Goal: Task Accomplishment & Management: Use online tool/utility

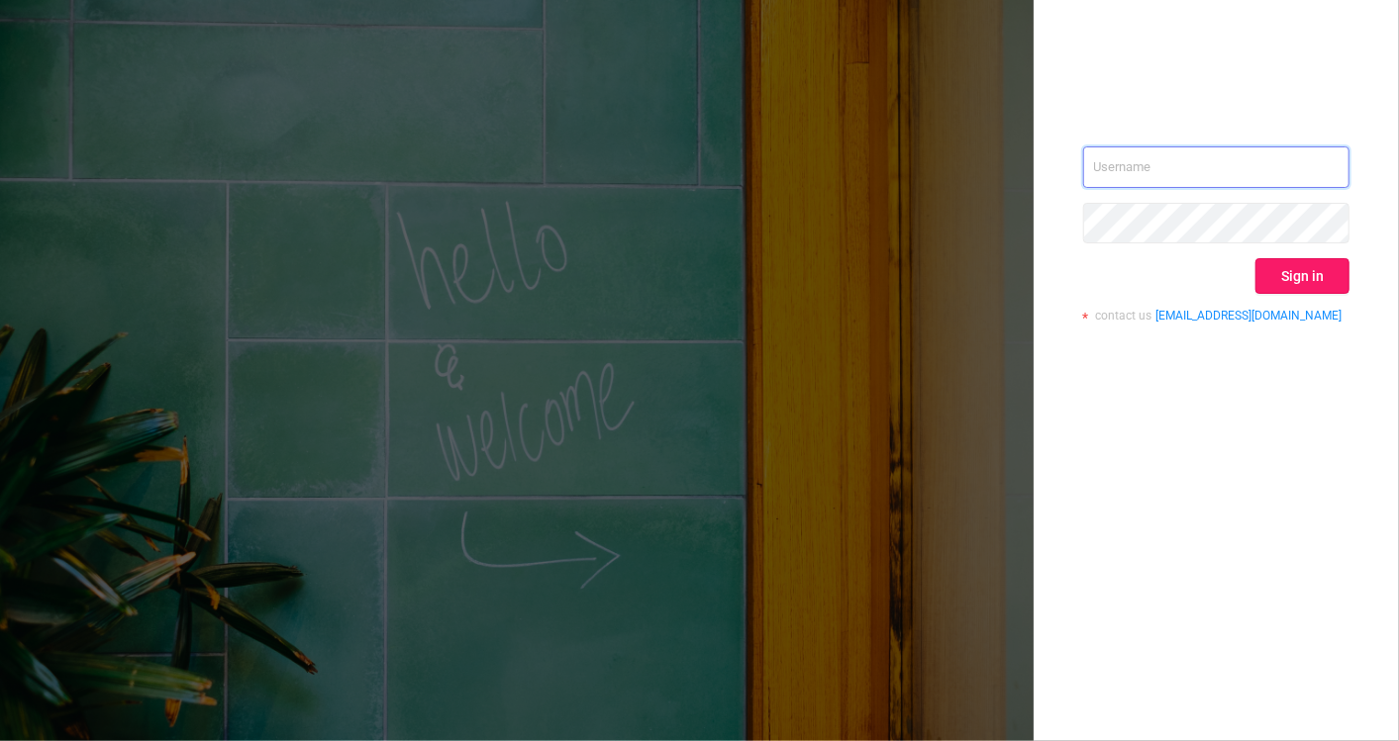
type input "[EMAIL_ADDRESS][DOMAIN_NAME]"
click at [1305, 259] on button "Sign in" at bounding box center [1302, 276] width 94 height 36
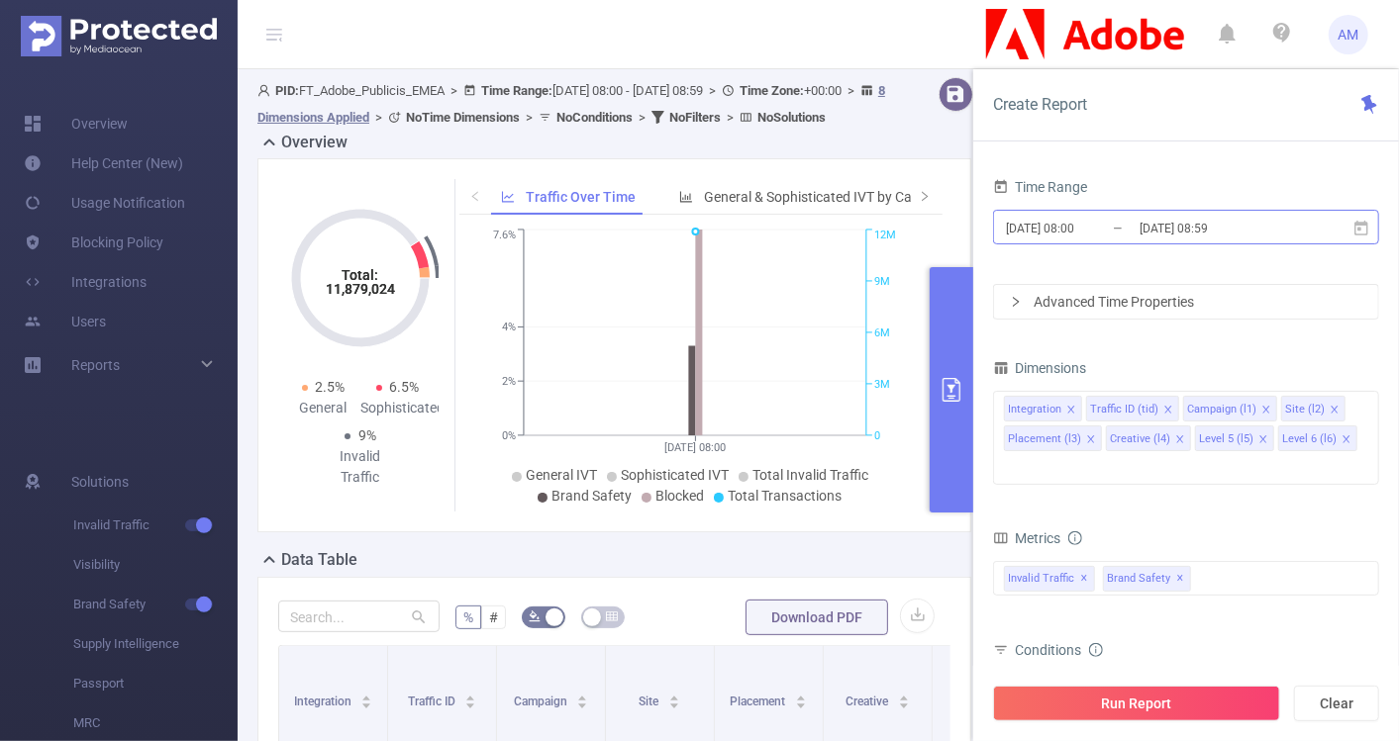
click at [1086, 219] on input "[DATE] 08:00" at bounding box center [1084, 228] width 160 height 27
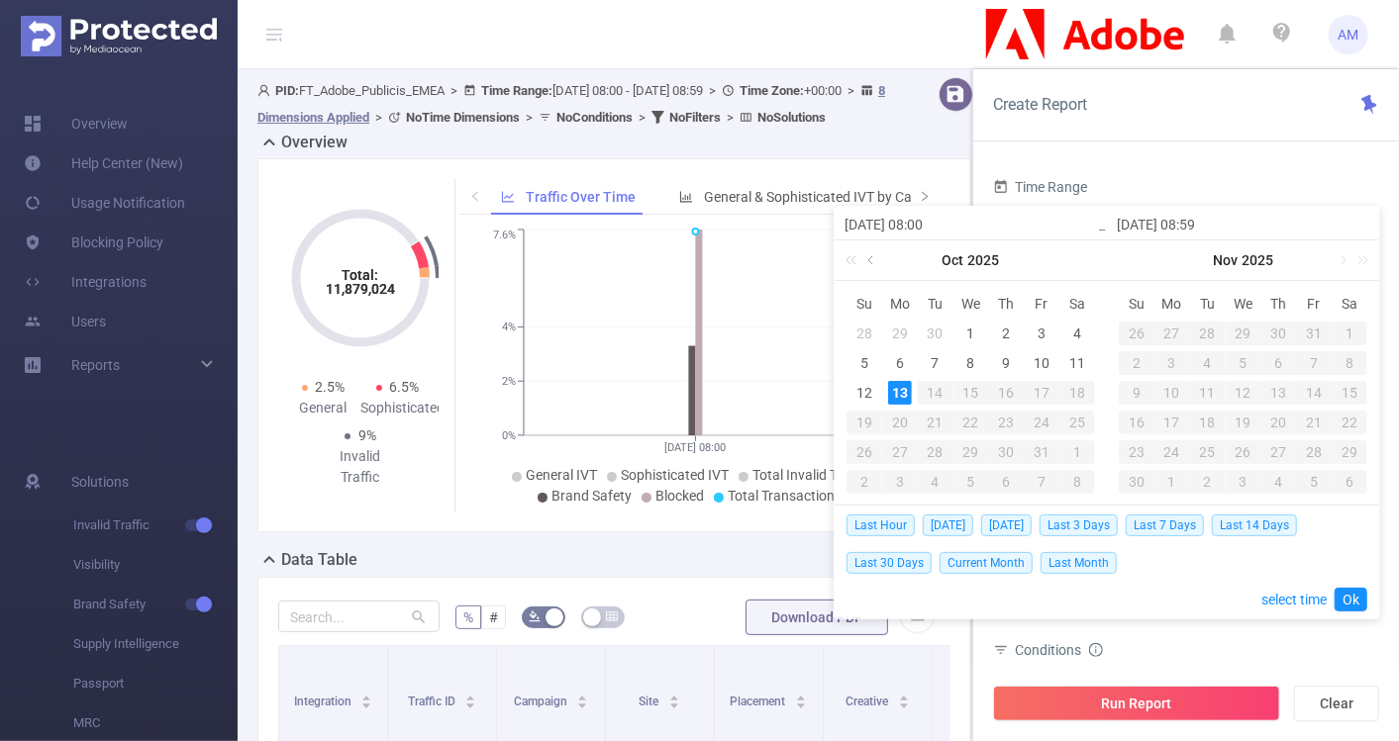
click at [873, 249] on link at bounding box center [872, 261] width 18 height 40
click at [861, 332] on div "1" at bounding box center [864, 334] width 24 height 24
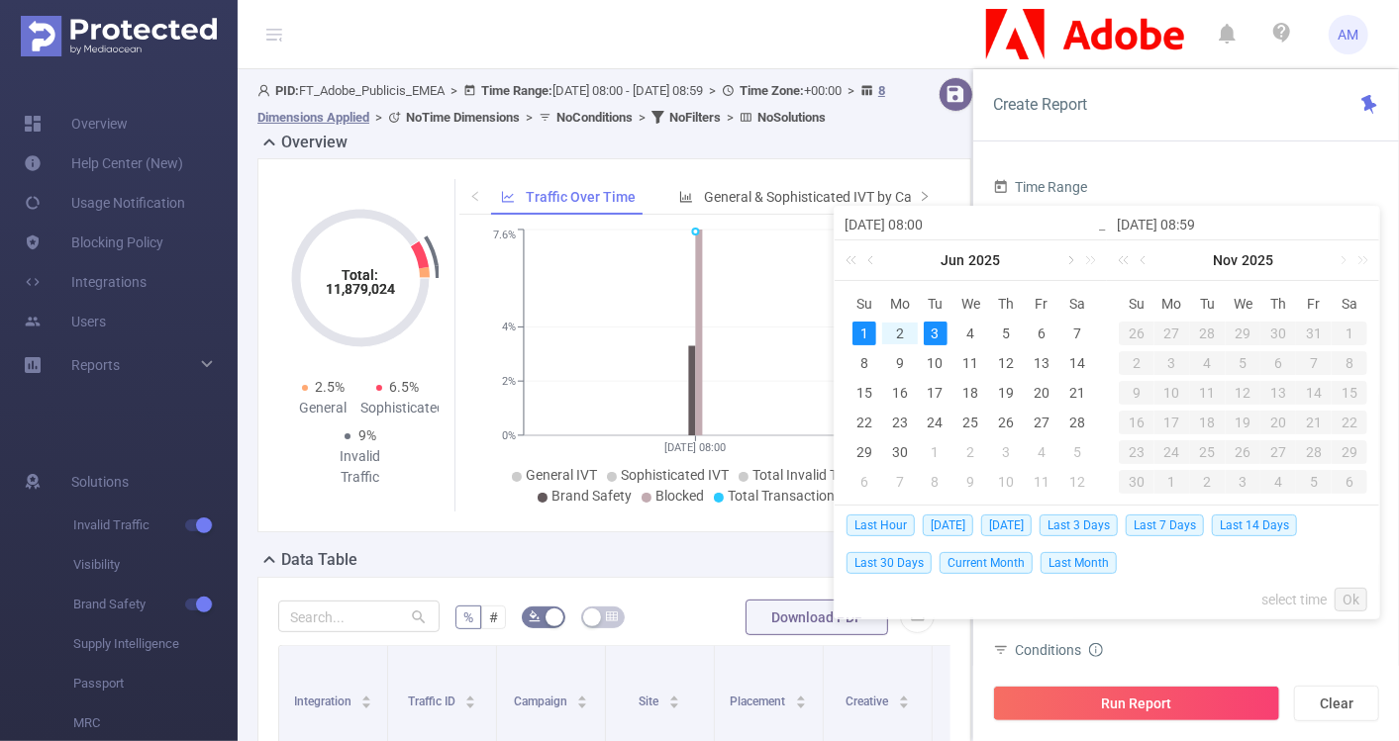
click at [1071, 264] on link at bounding box center [1069, 261] width 18 height 40
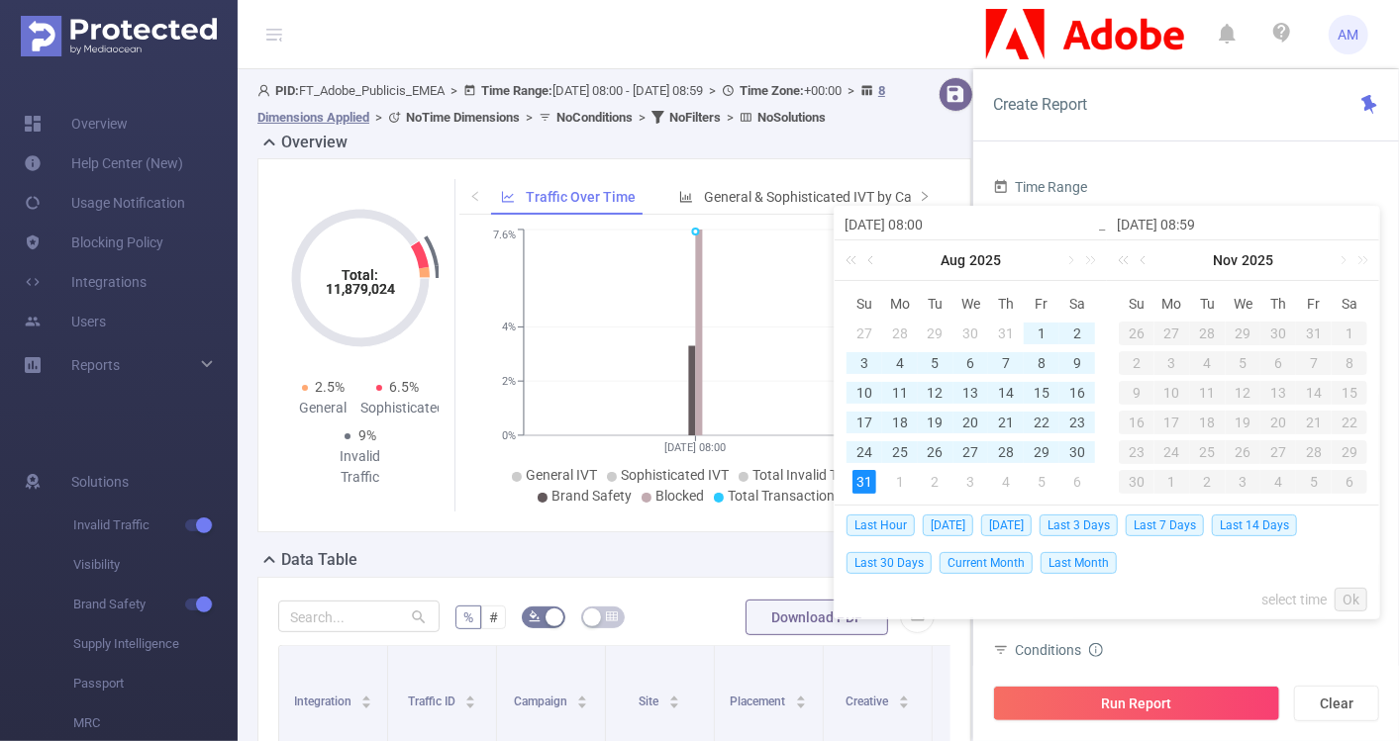
click at [859, 479] on div "31" at bounding box center [864, 482] width 24 height 24
type input "[DATE] 08:00"
type input "[DATE] 08:59"
type input "[DATE] 08:00"
type input "[DATE] 08:59"
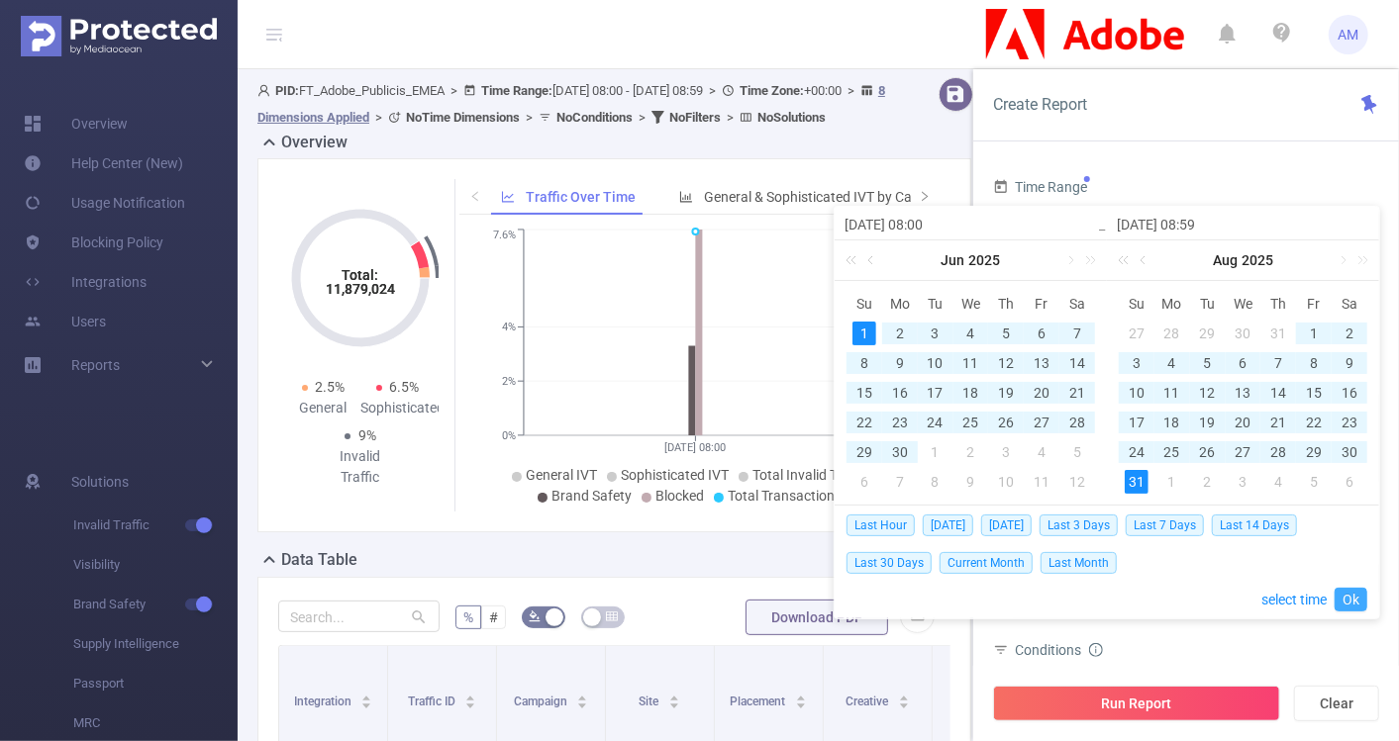
click at [1357, 594] on link "Ok" at bounding box center [1350, 600] width 33 height 24
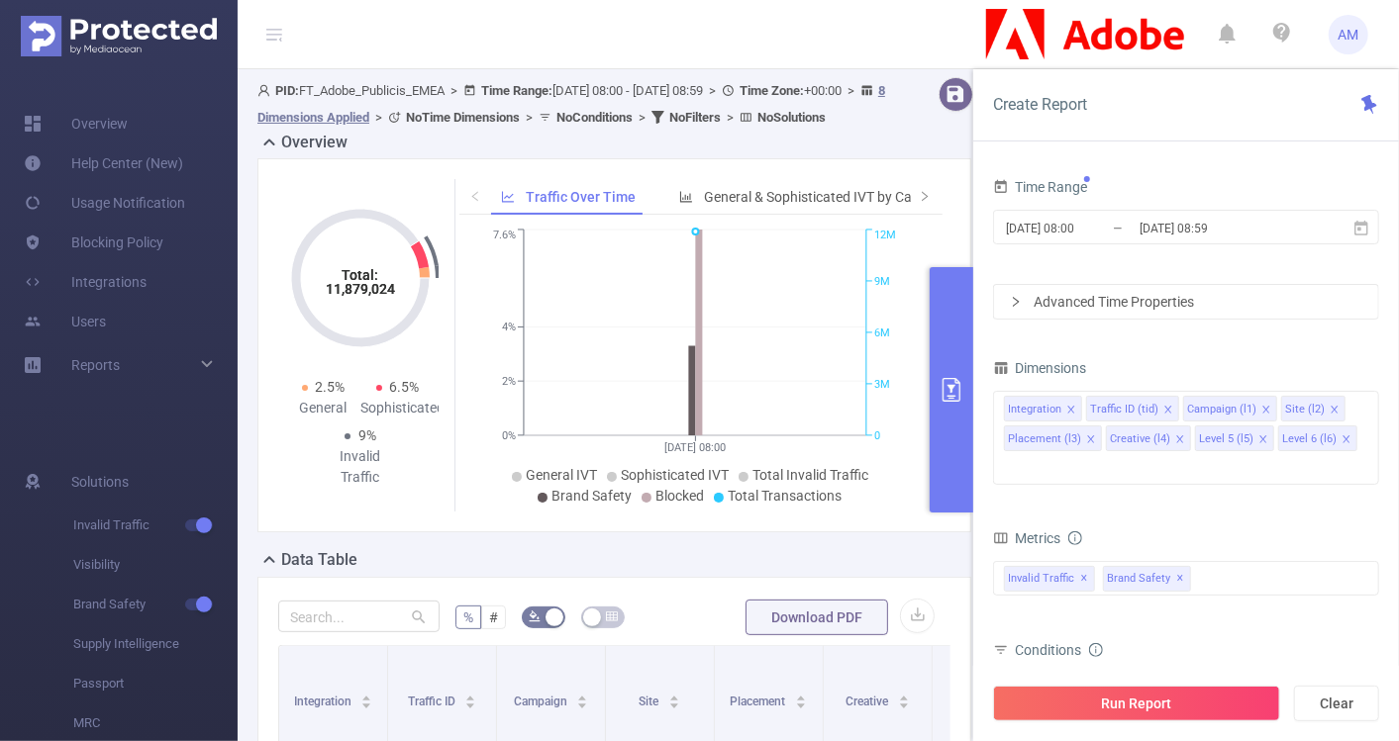
click at [1141, 302] on div "Advanced Time Properties" at bounding box center [1186, 302] width 384 height 34
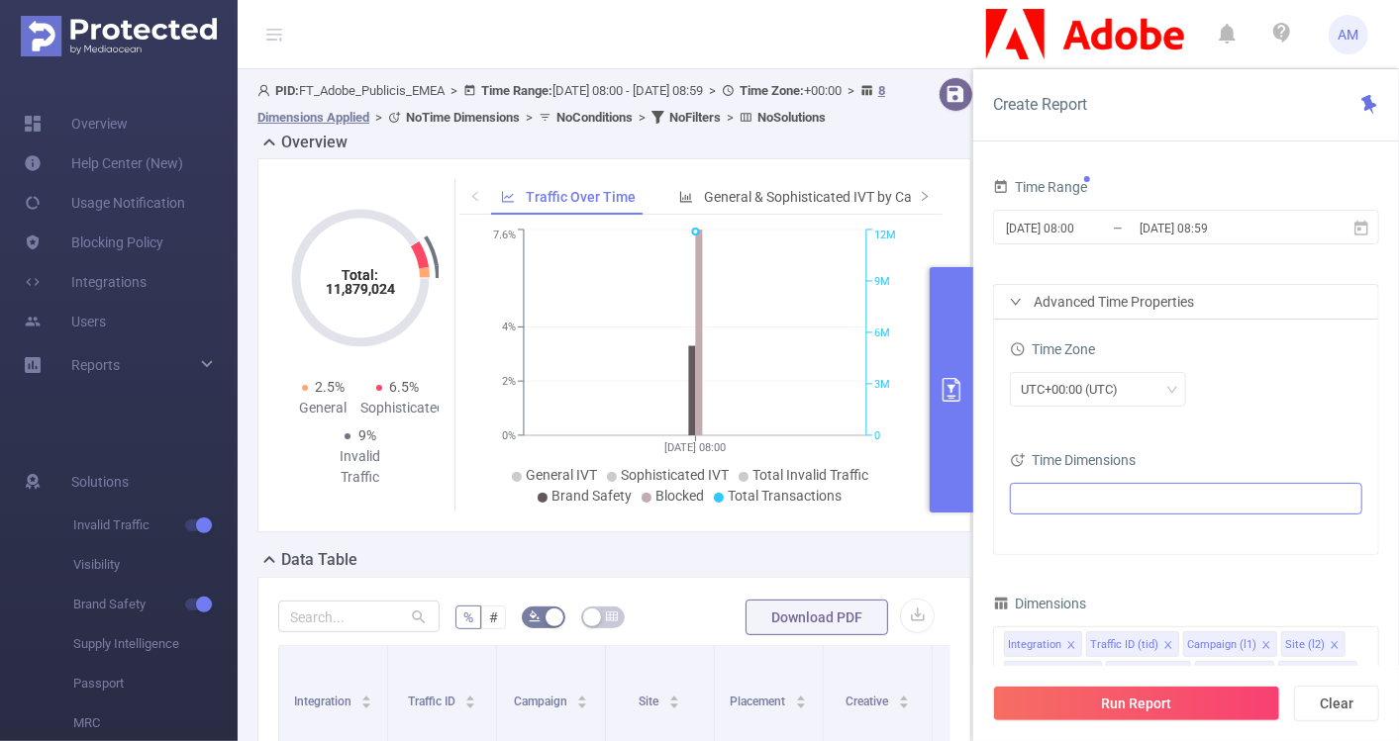
click at [1106, 494] on ul at bounding box center [1179, 499] width 326 height 30
type input "mon"
click at [1066, 568] on span at bounding box center [1063, 568] width 16 height 16
click at [1336, 394] on div "UTC+00:00 (UTC)" at bounding box center [1186, 389] width 352 height 35
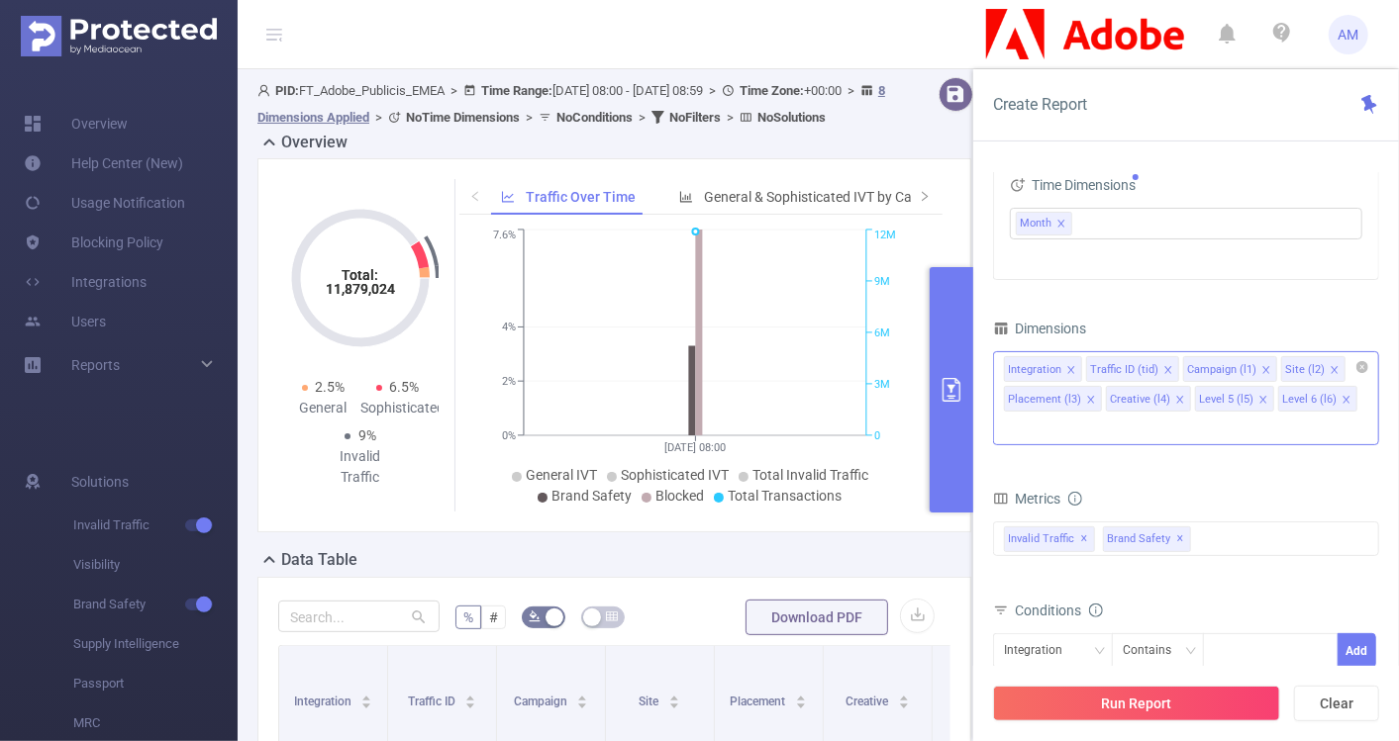
click at [1069, 365] on icon "icon: close" at bounding box center [1071, 370] width 10 height 10
click at [1081, 370] on icon "icon: close" at bounding box center [1086, 370] width 10 height 10
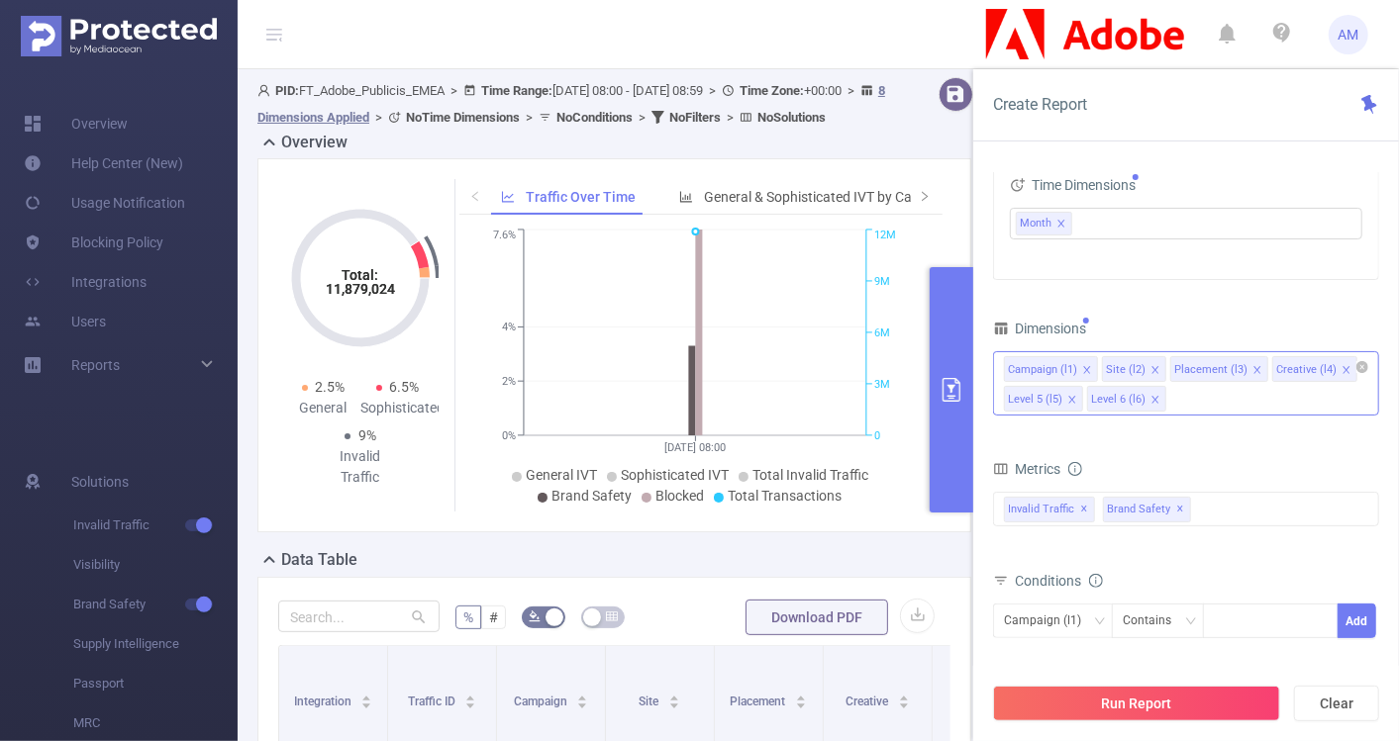
click at [1082, 367] on icon "icon: close" at bounding box center [1087, 370] width 10 height 10
click at [1154, 367] on icon "icon: close" at bounding box center [1159, 370] width 10 height 10
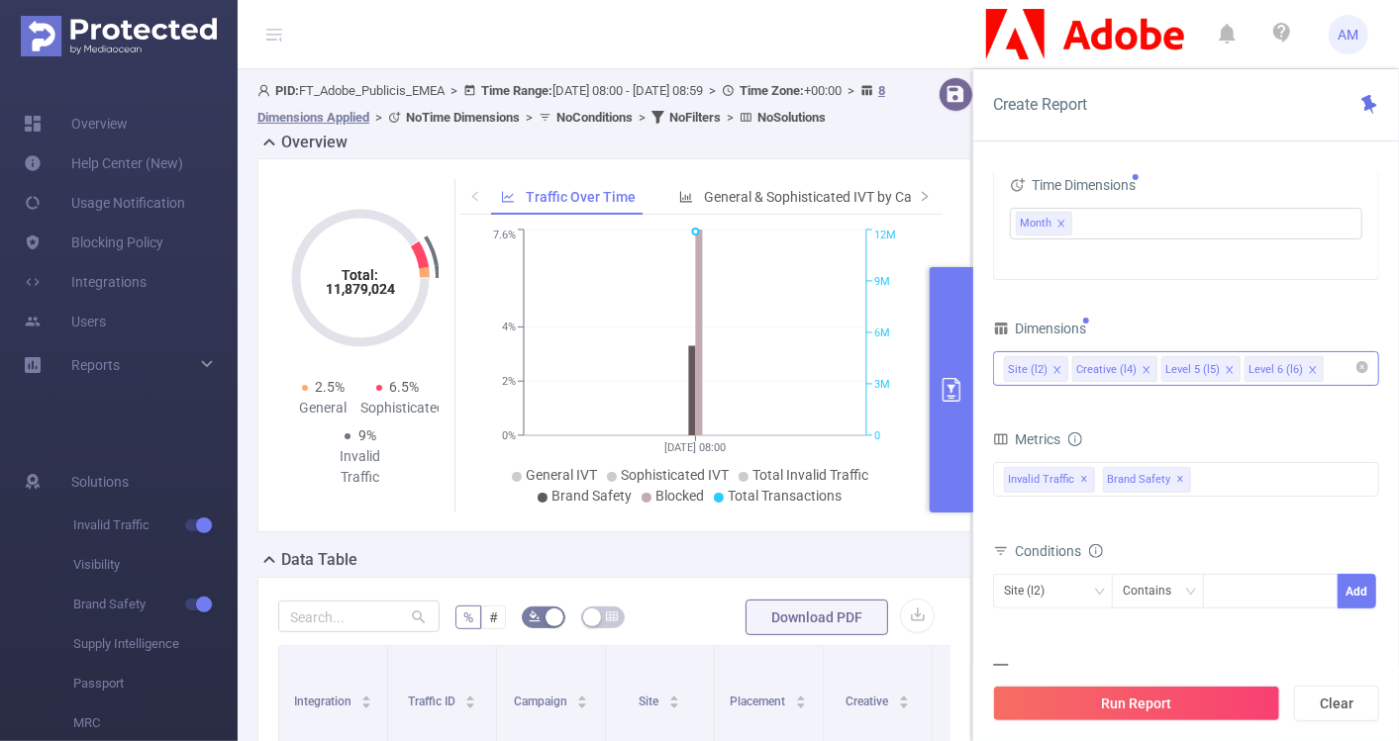
click at [1142, 367] on icon "icon: close" at bounding box center [1146, 370] width 10 height 10
click at [1138, 371] on icon "icon: close" at bounding box center [1140, 370] width 10 height 10
click at [1136, 367] on icon "icon: close" at bounding box center [1139, 369] width 7 height 7
click at [1157, 372] on div "Site (l2)" at bounding box center [1186, 368] width 364 height 33
type input "hos"
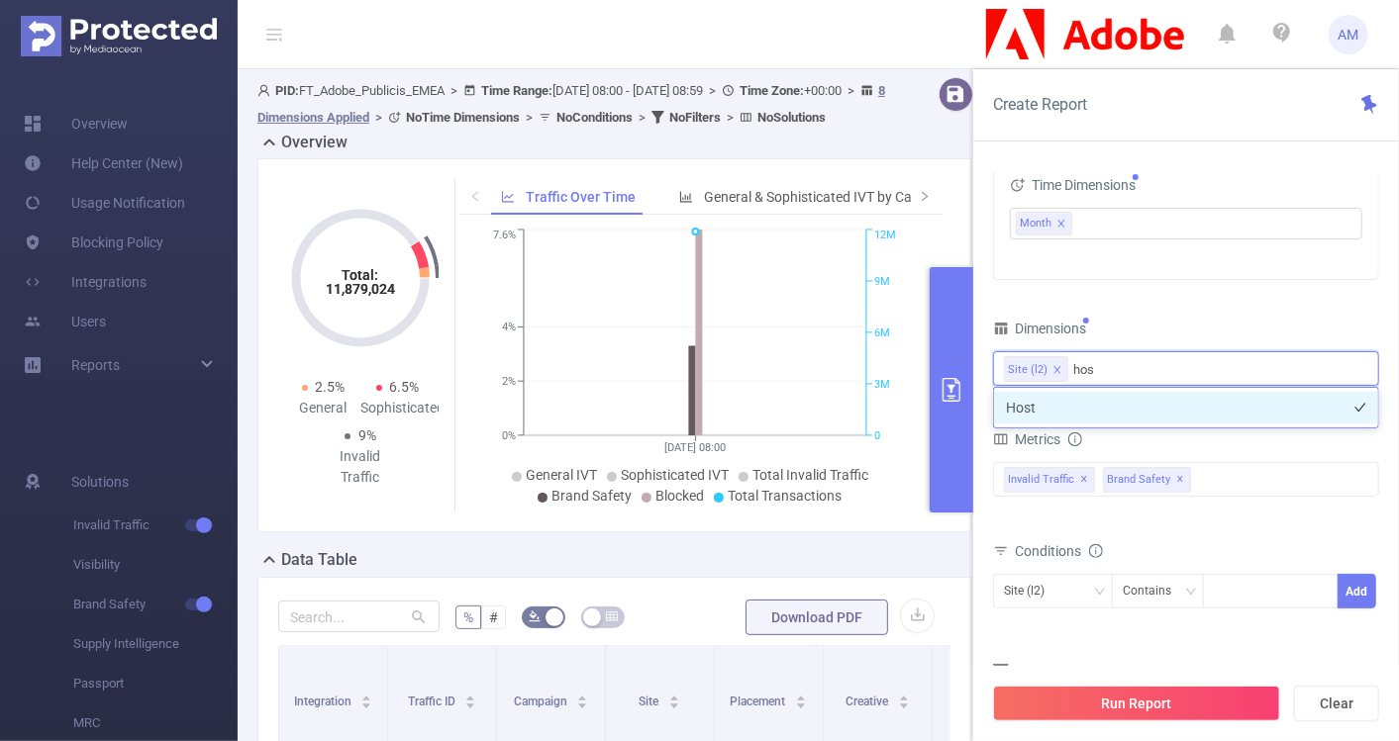
click at [1153, 400] on li "Host" at bounding box center [1186, 408] width 384 height 32
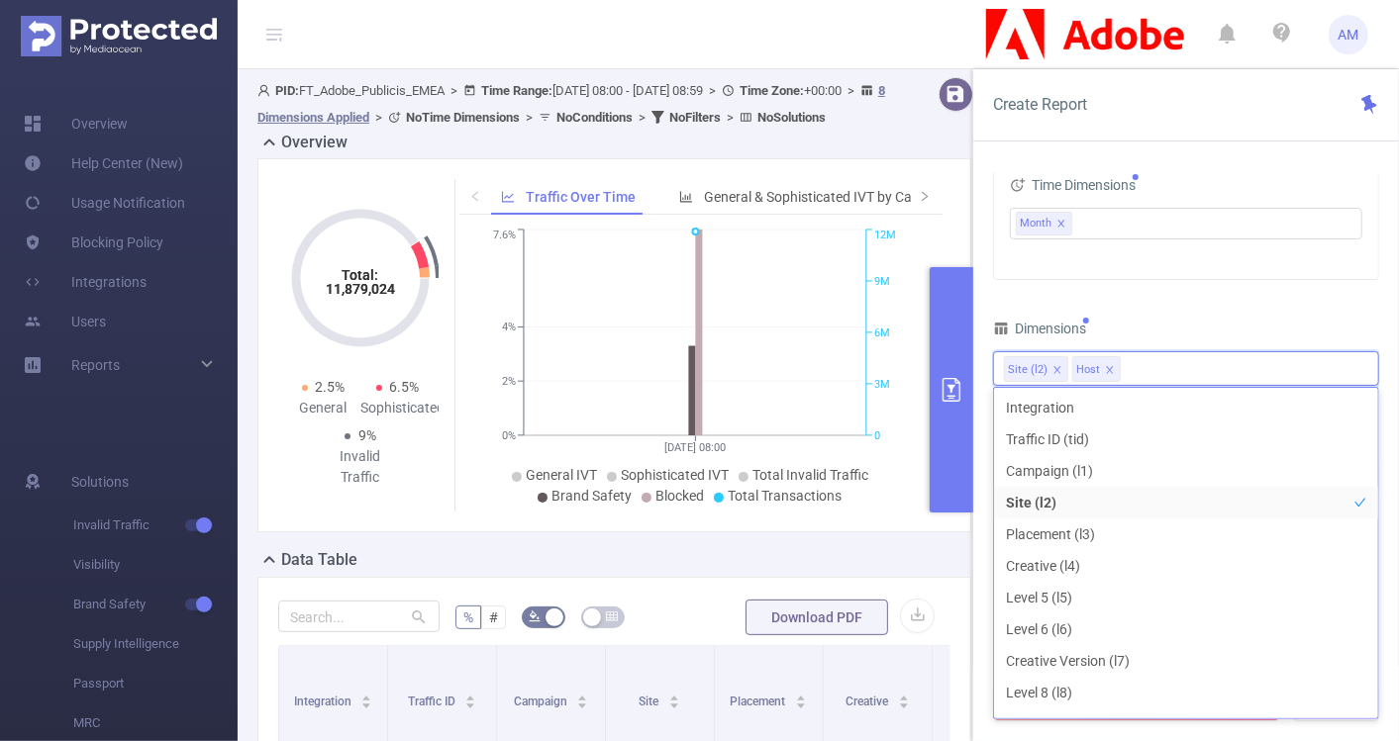
click at [1330, 312] on div "Time Range [DATE] 08:00 _ [DATE] 08:59 Advanced Time Properties Time Zone UTC+0…" at bounding box center [1186, 326] width 386 height 857
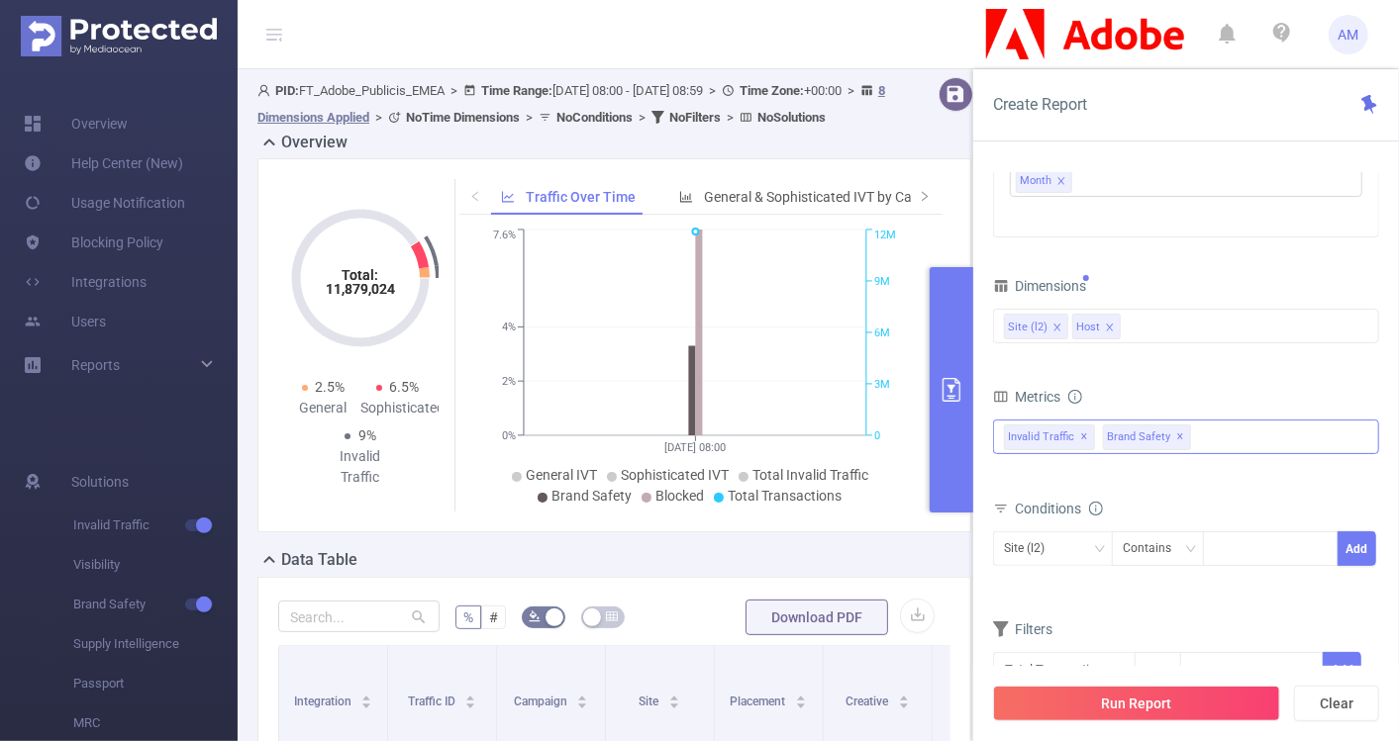
click at [1082, 436] on span "✕" at bounding box center [1085, 438] width 8 height 24
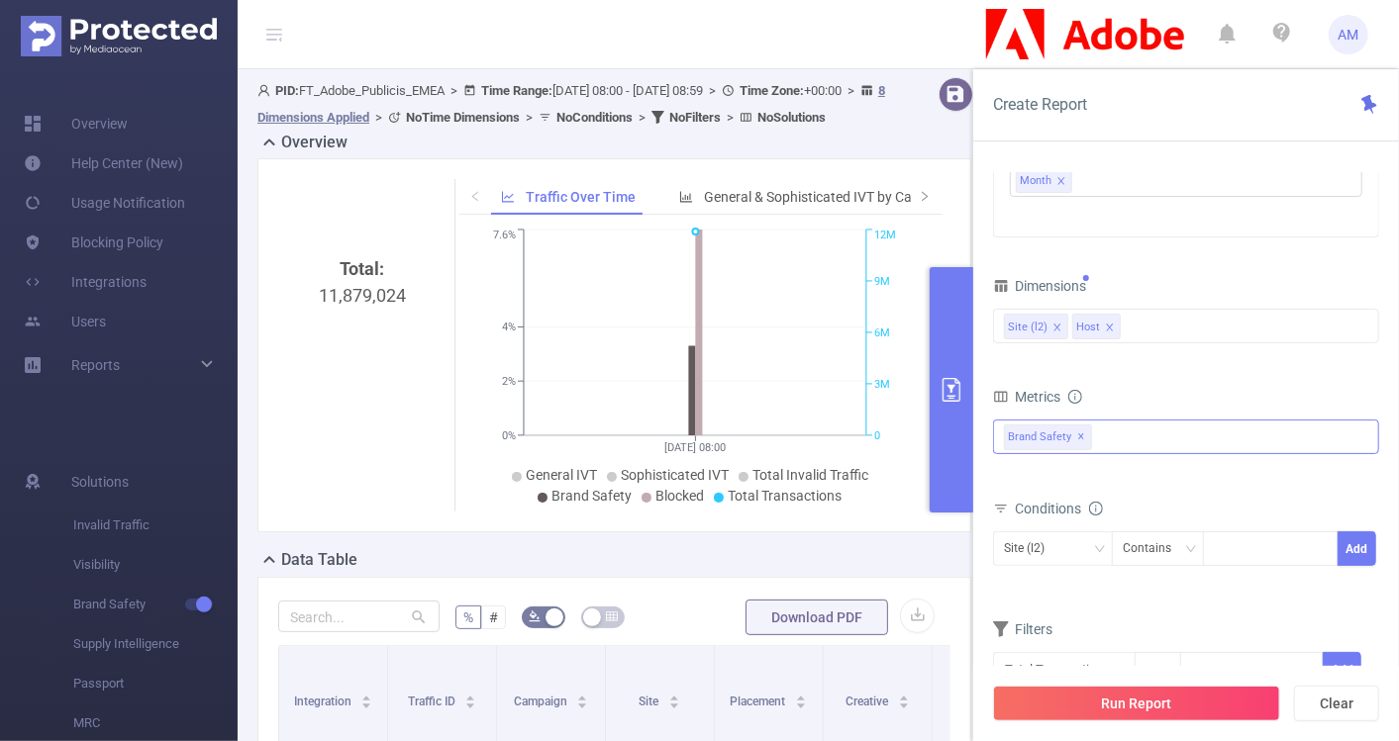
click at [1082, 435] on span "✕" at bounding box center [1082, 438] width 8 height 24
click at [1096, 438] on div at bounding box center [1186, 436] width 386 height 32
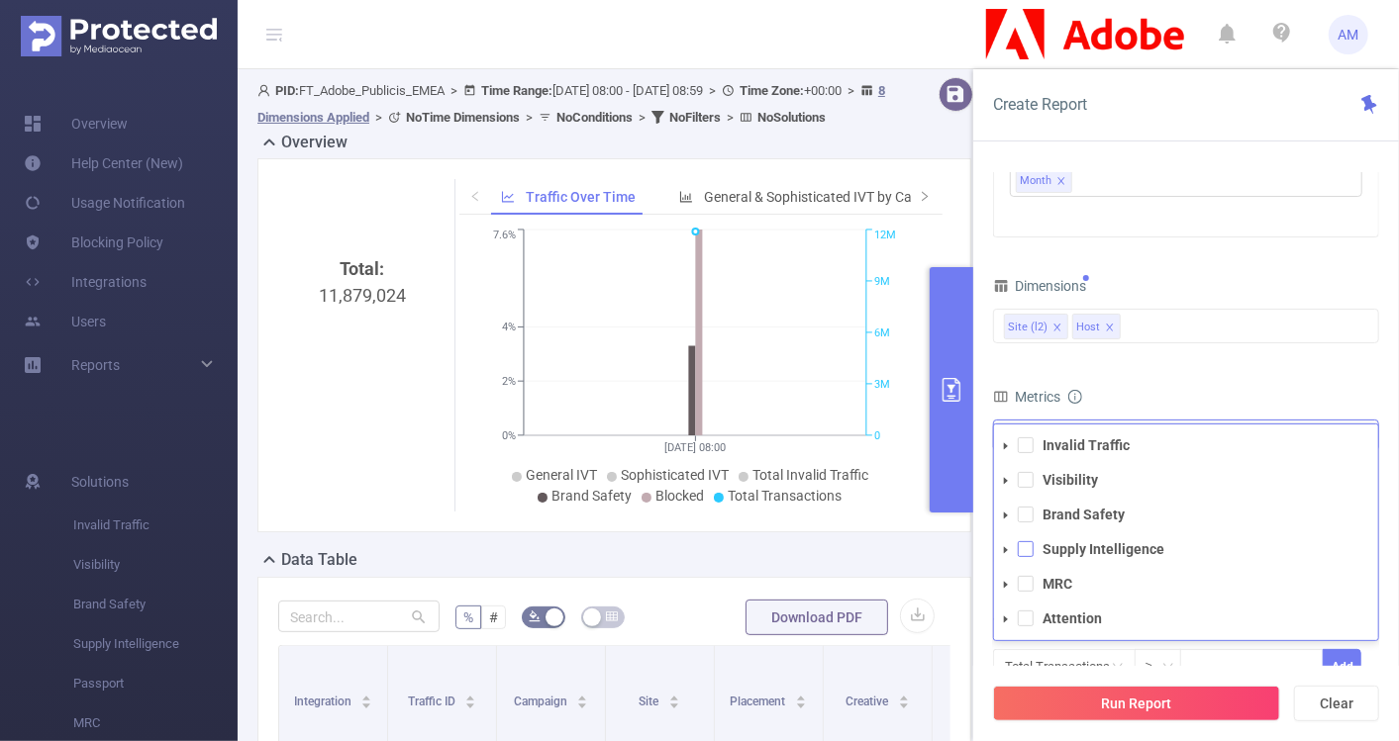
click at [1029, 545] on span at bounding box center [1026, 549] width 16 height 16
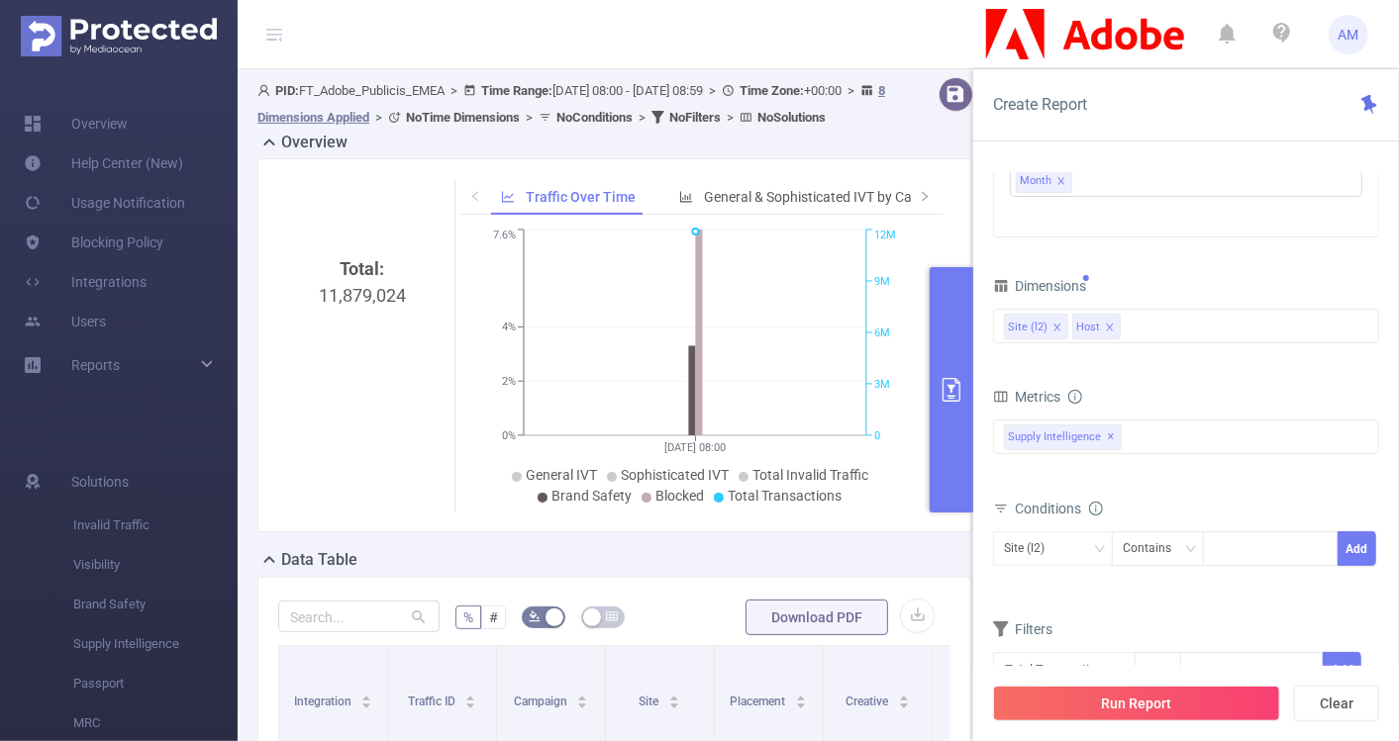
click at [1296, 367] on form "Dimensions Site (l2) Host Metrics Total General IVT Data Centers Disclosed Bots…" at bounding box center [1186, 492] width 386 height 441
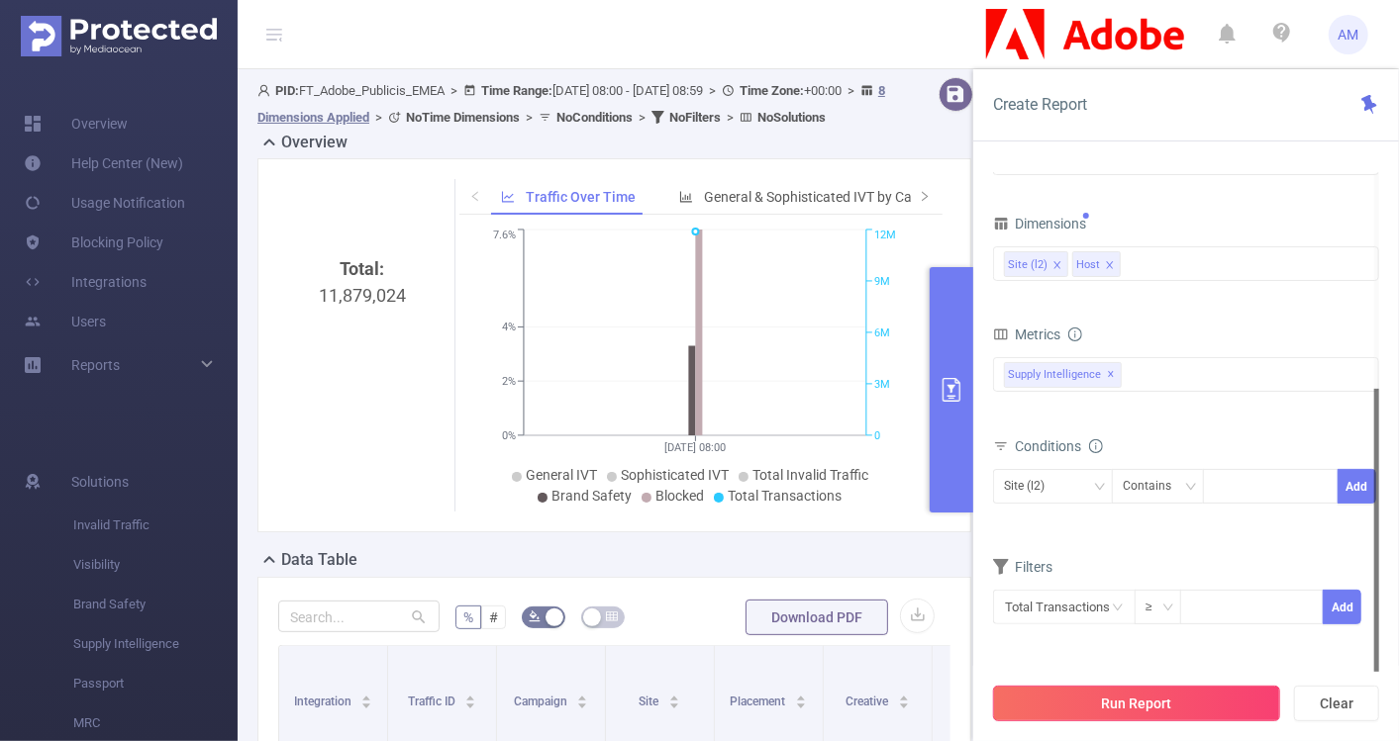
click at [1139, 697] on button "Run Report" at bounding box center [1136, 704] width 287 height 36
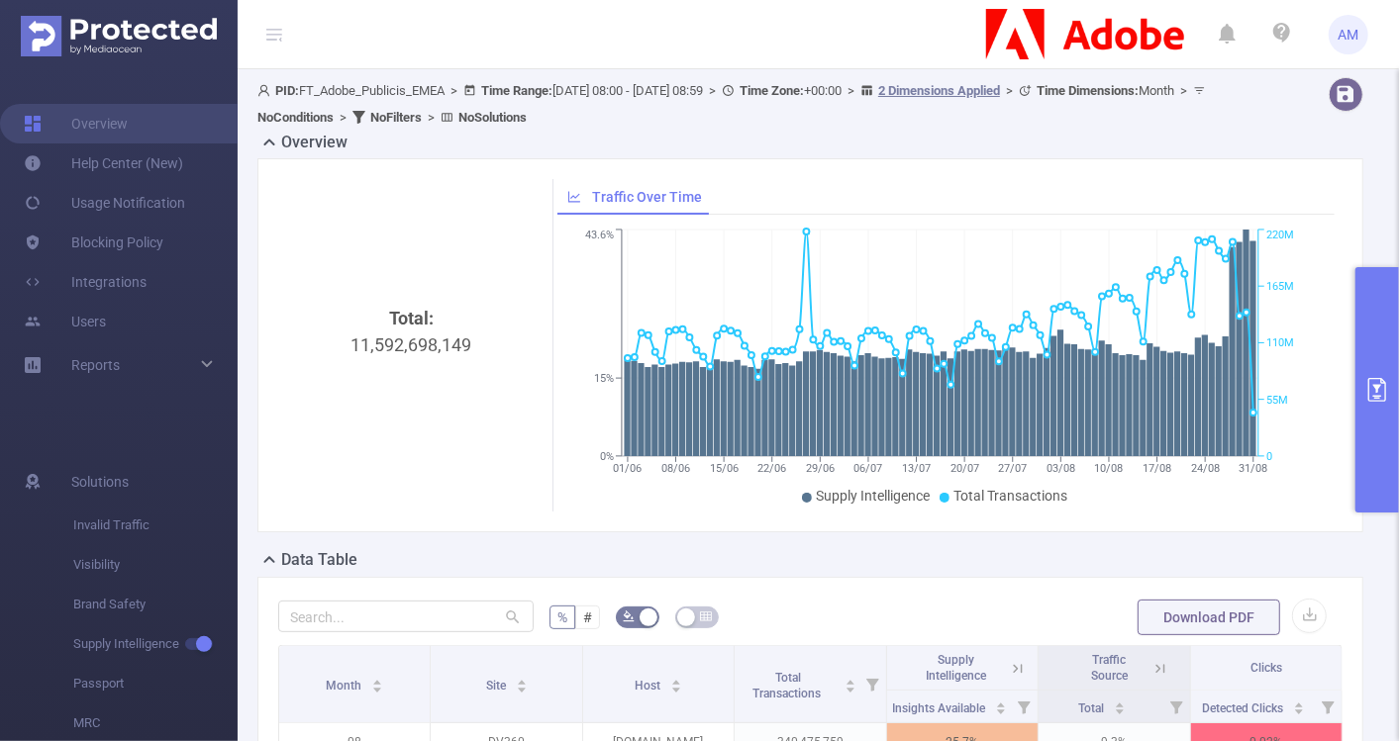
scroll to position [287, 0]
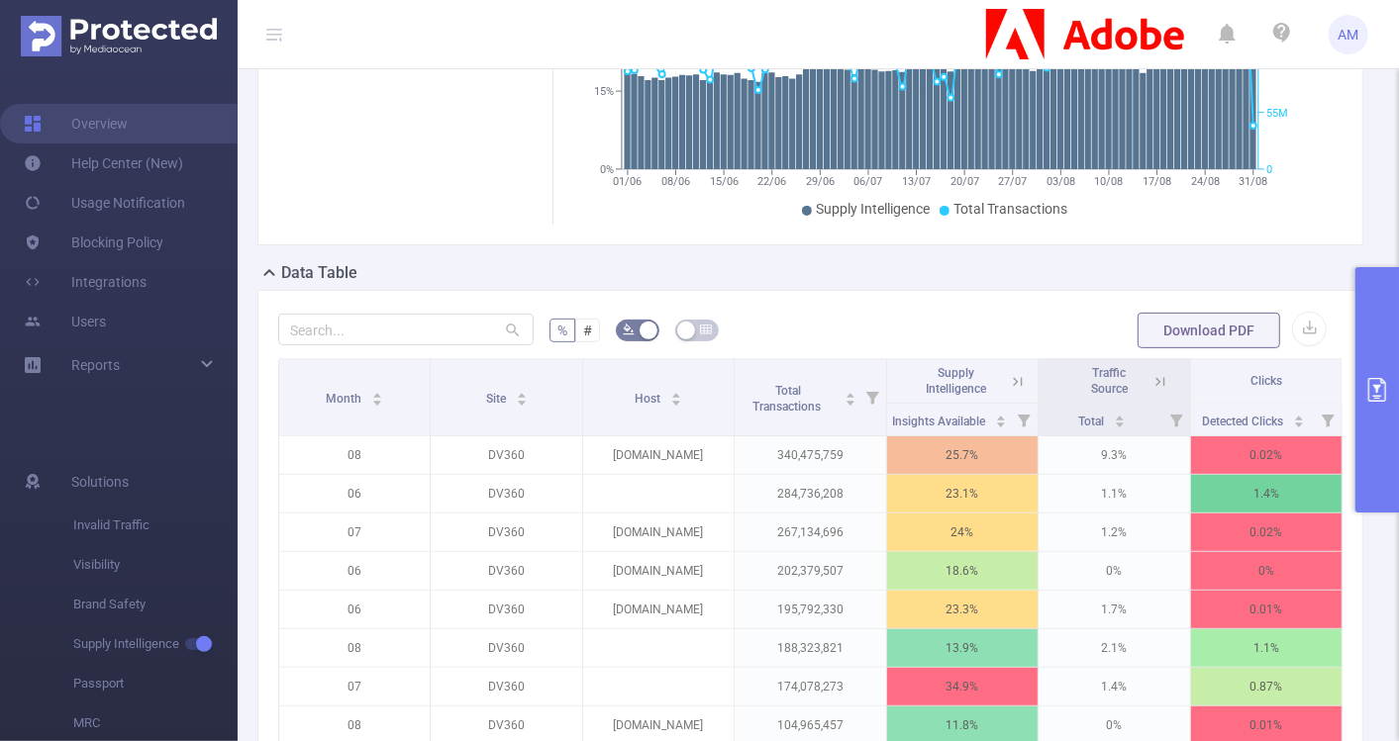
click at [1383, 407] on button "primary" at bounding box center [1377, 389] width 44 height 245
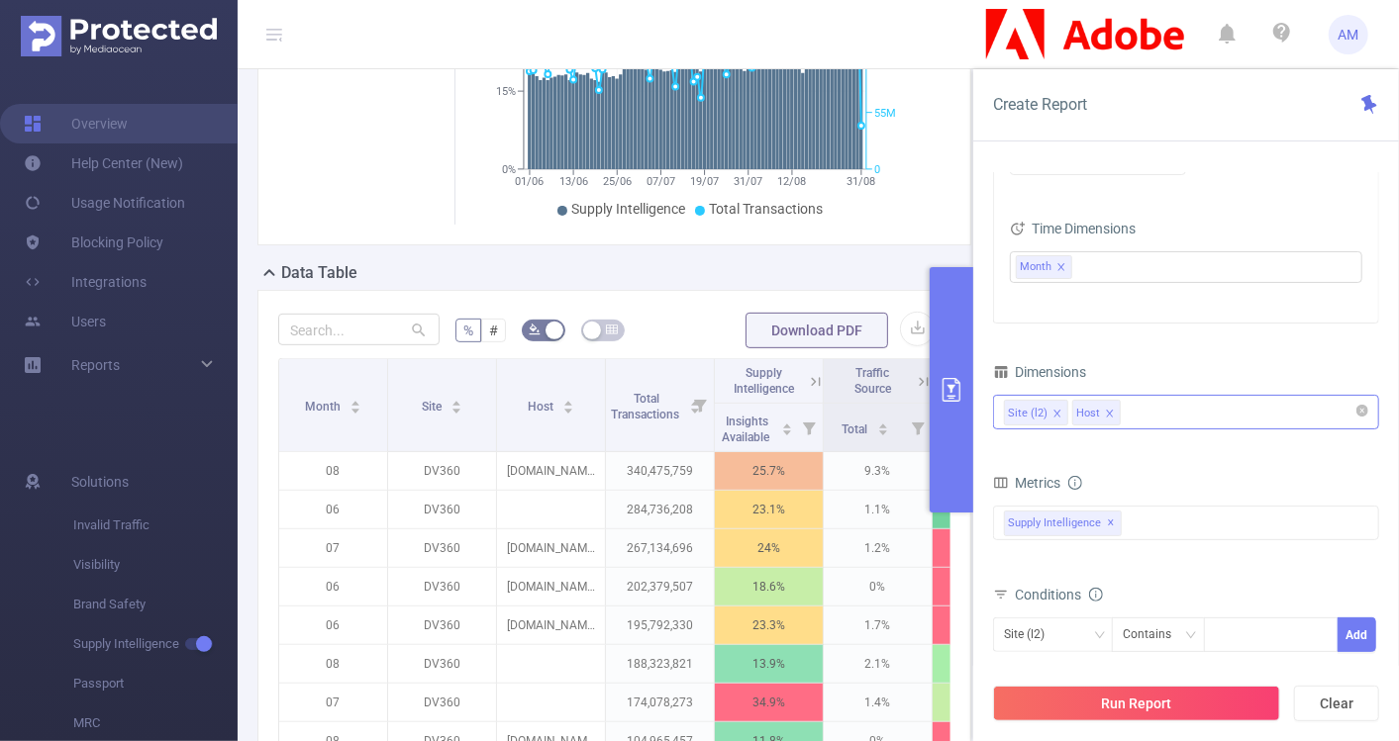
click at [998, 407] on div "Site (l2) Host" at bounding box center [1186, 412] width 386 height 35
type input "c"
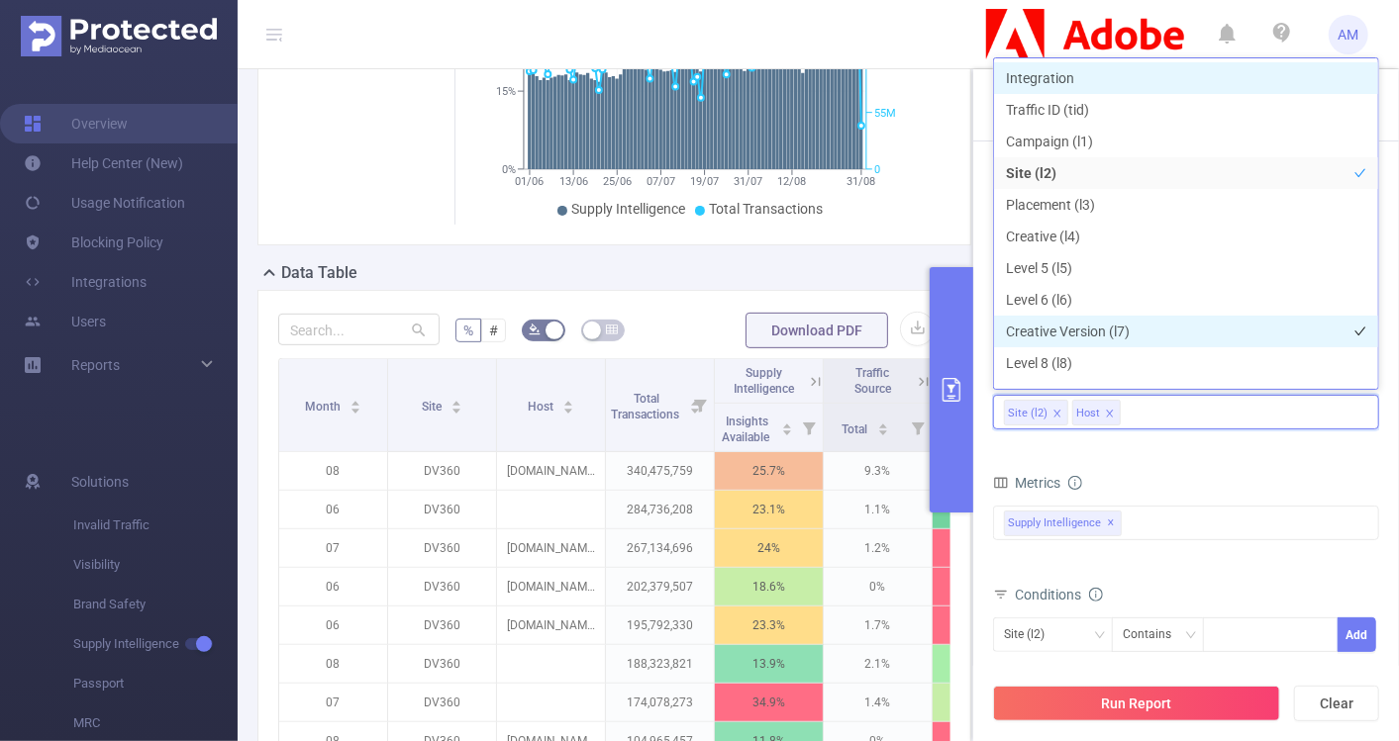
scroll to position [20, 0]
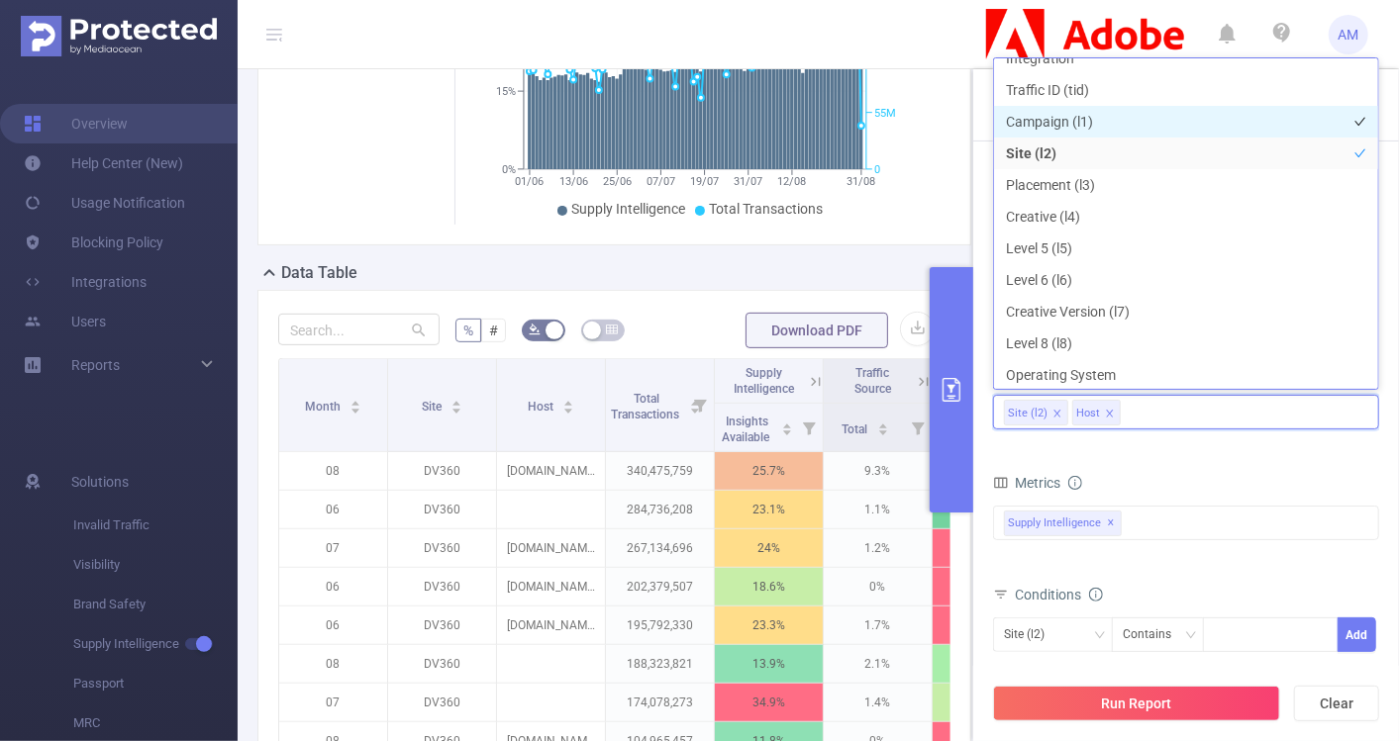
click at [1090, 119] on li "Campaign (l1)" at bounding box center [1186, 122] width 384 height 32
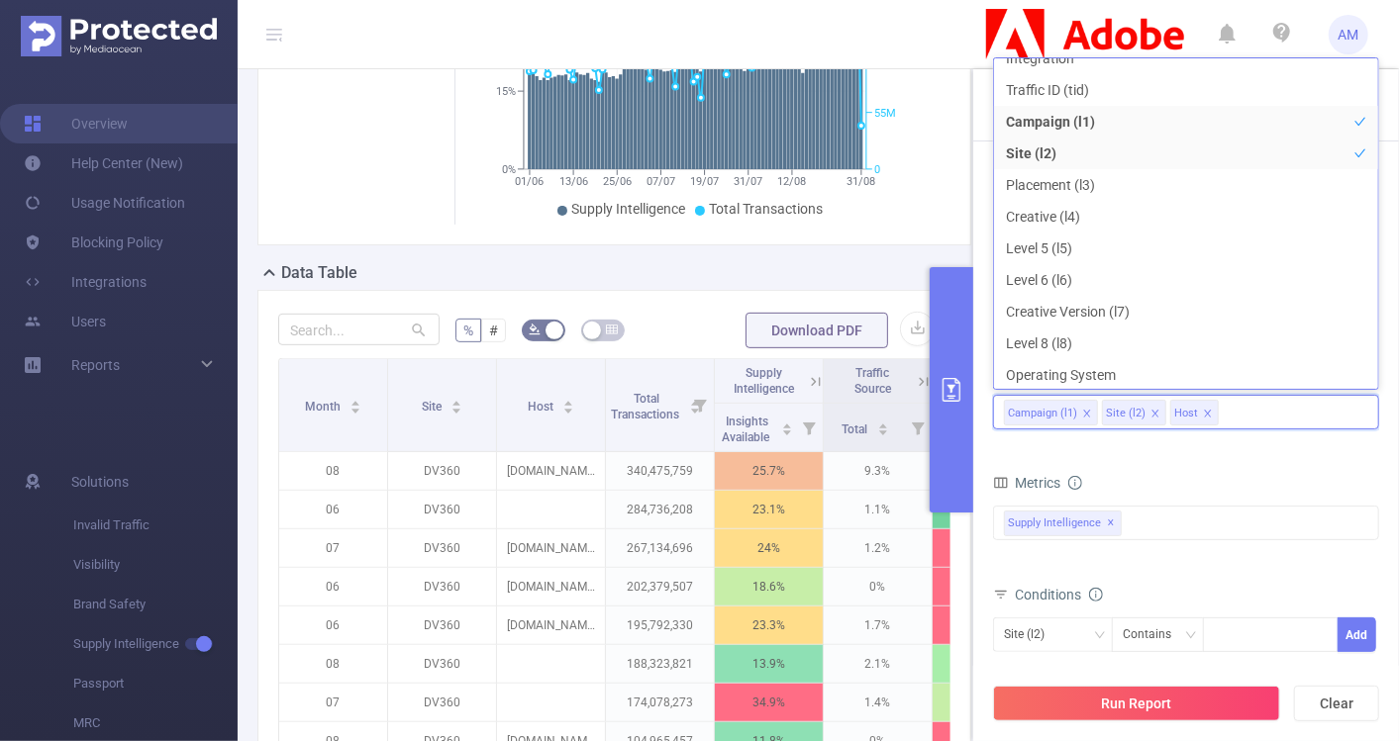
click at [1224, 450] on form "Dimensions Campaign (l1) Site (l2) Host Metrics Total General IVT Data Centers …" at bounding box center [1186, 578] width 386 height 441
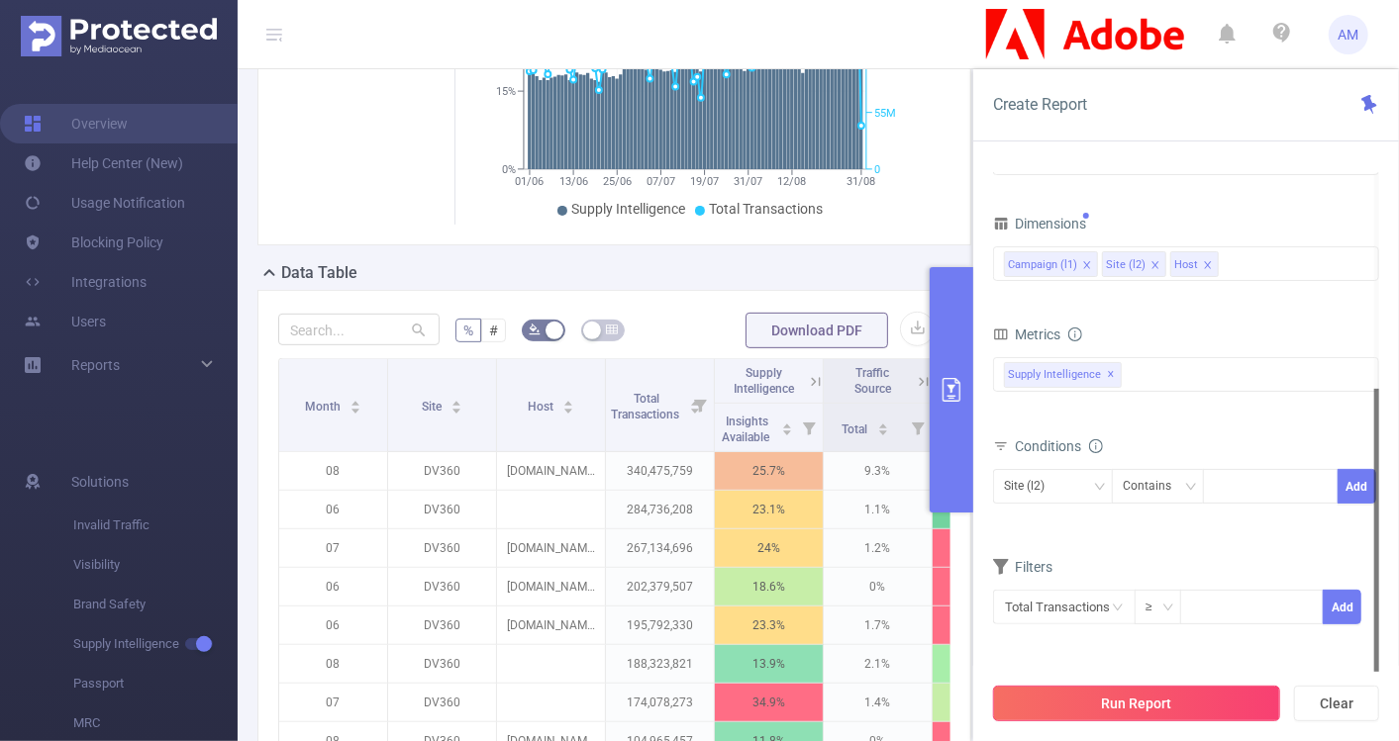
click at [1134, 700] on button "Run Report" at bounding box center [1136, 704] width 287 height 36
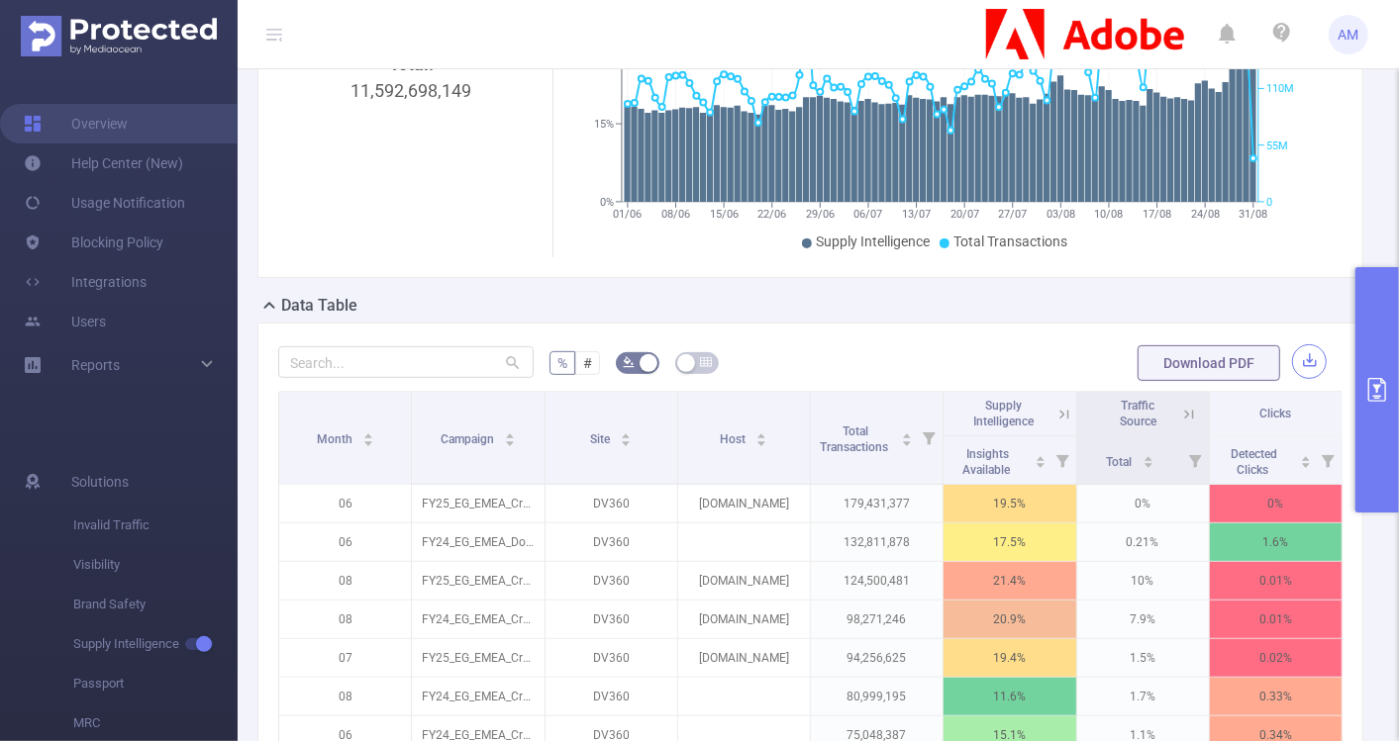
click at [1299, 351] on button "button" at bounding box center [1309, 361] width 35 height 35
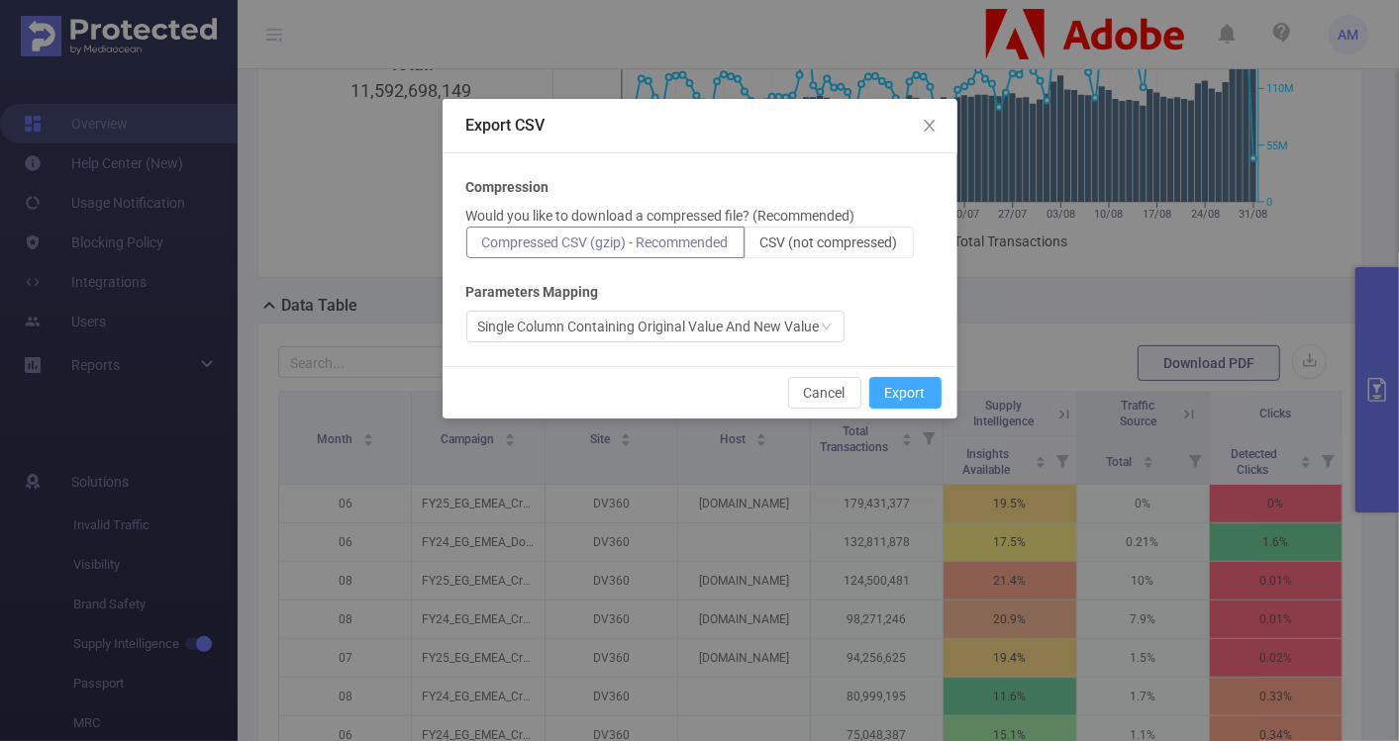
click at [911, 390] on button "Export" at bounding box center [905, 393] width 72 height 32
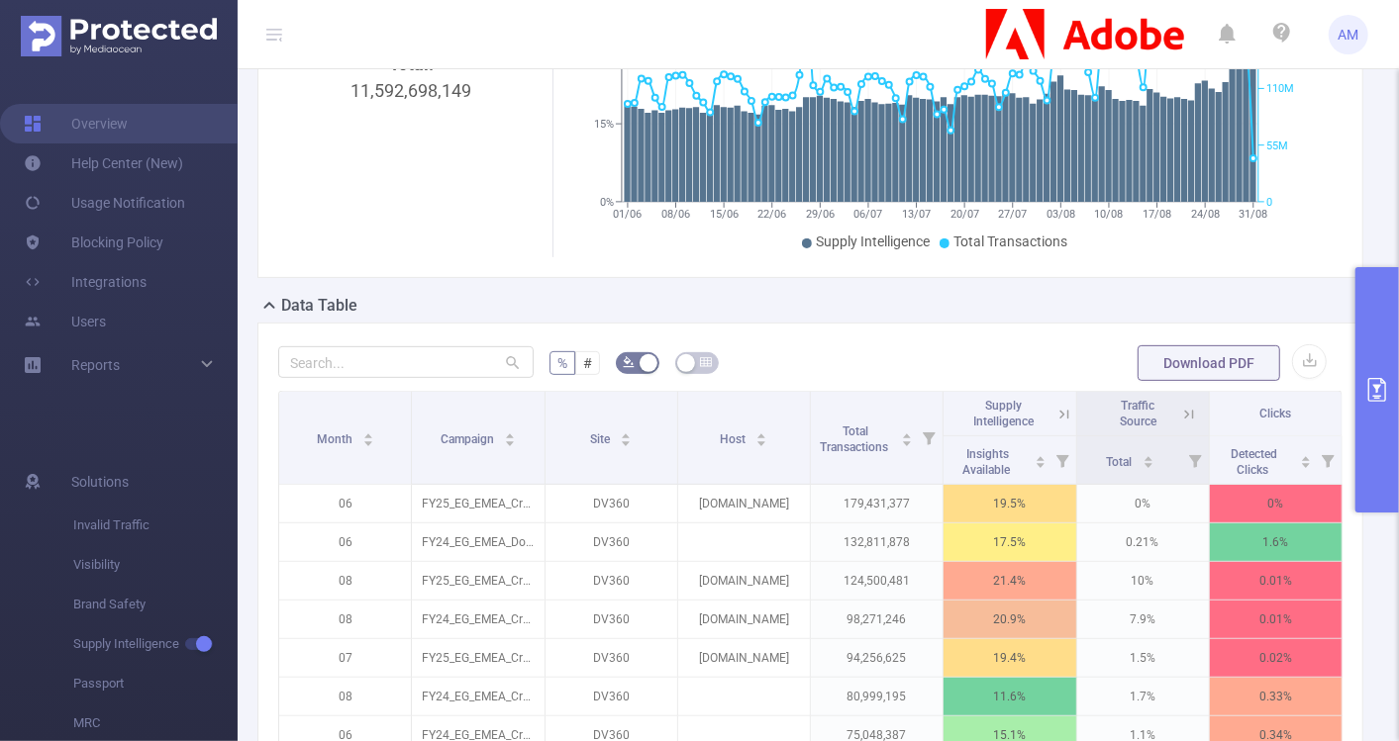
click at [1377, 390] on icon "primary" at bounding box center [1377, 390] width 18 height 24
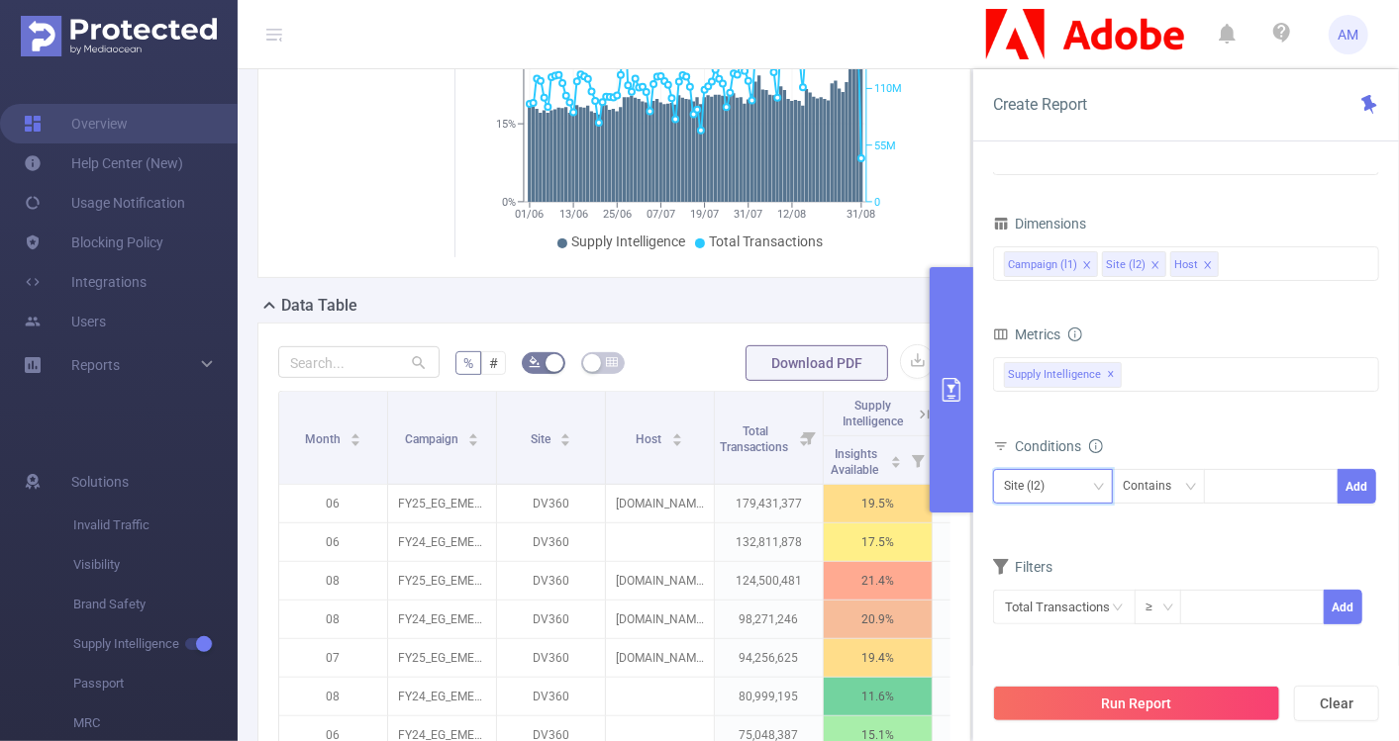
click at [1083, 494] on div "Site (l2)" at bounding box center [1053, 486] width 98 height 33
click at [1076, 517] on li "Campaign (l1)" at bounding box center [1053, 524] width 120 height 32
click at [1247, 480] on div at bounding box center [1271, 486] width 114 height 33
paste input "279441"
type input "279441"
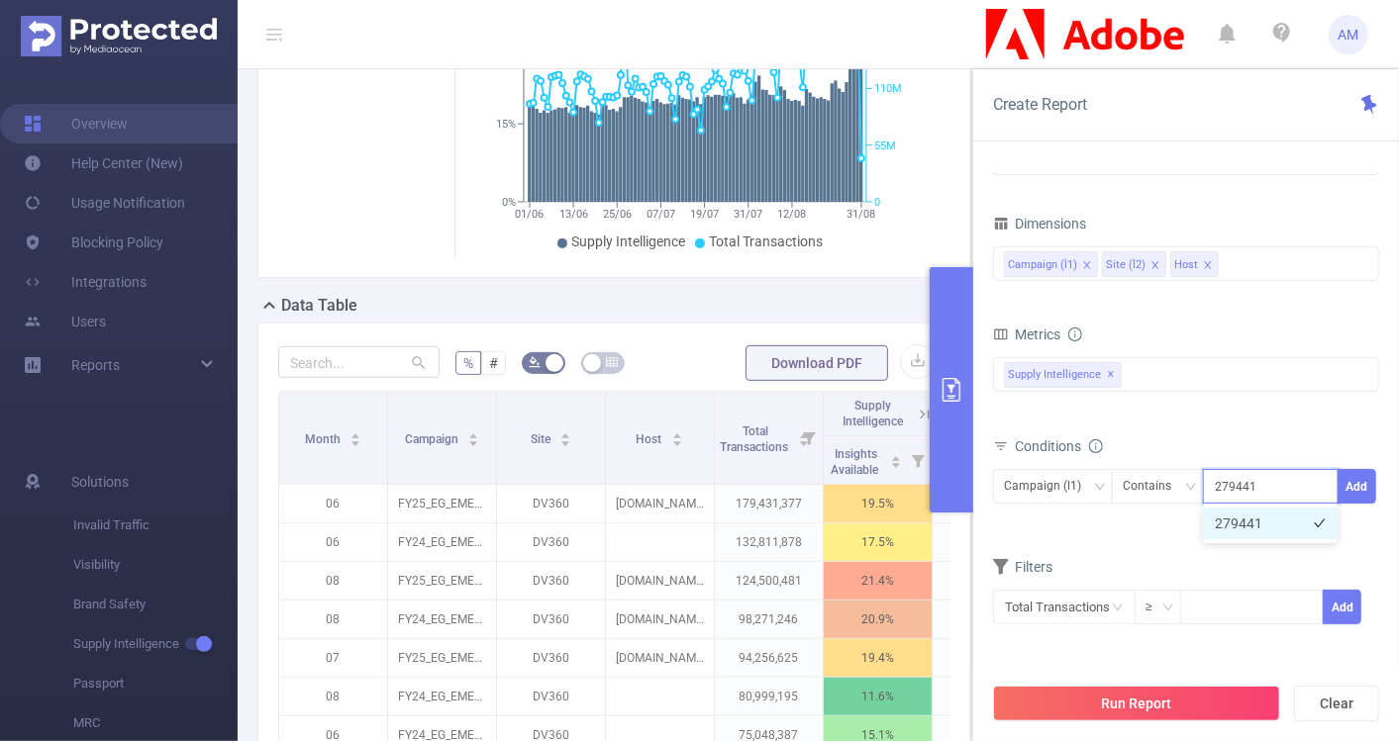
click at [1286, 523] on li "279441" at bounding box center [1270, 524] width 135 height 32
paste input "279603"
type input "279603"
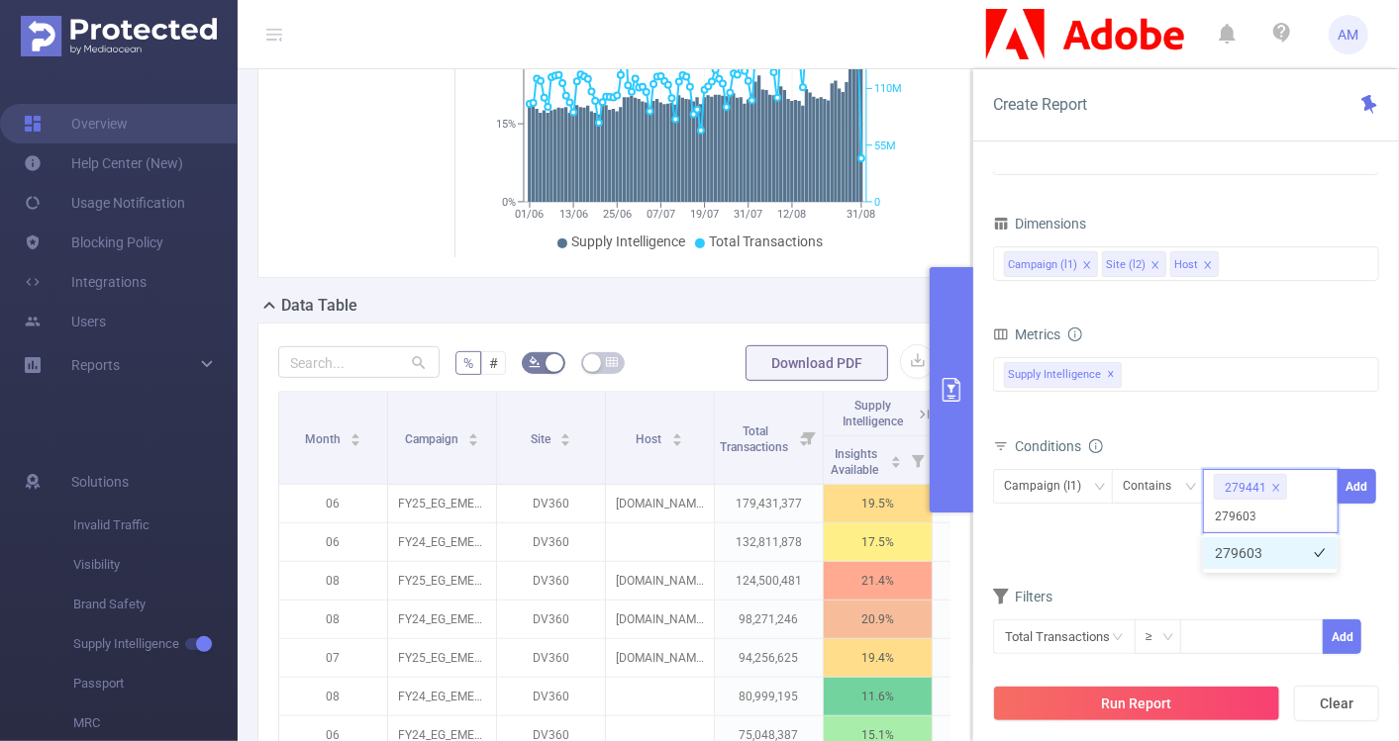
click at [1260, 545] on li "279603" at bounding box center [1270, 554] width 135 height 32
paste input "280796"
type input "280796"
click at [1255, 554] on li "280796" at bounding box center [1270, 554] width 135 height 32
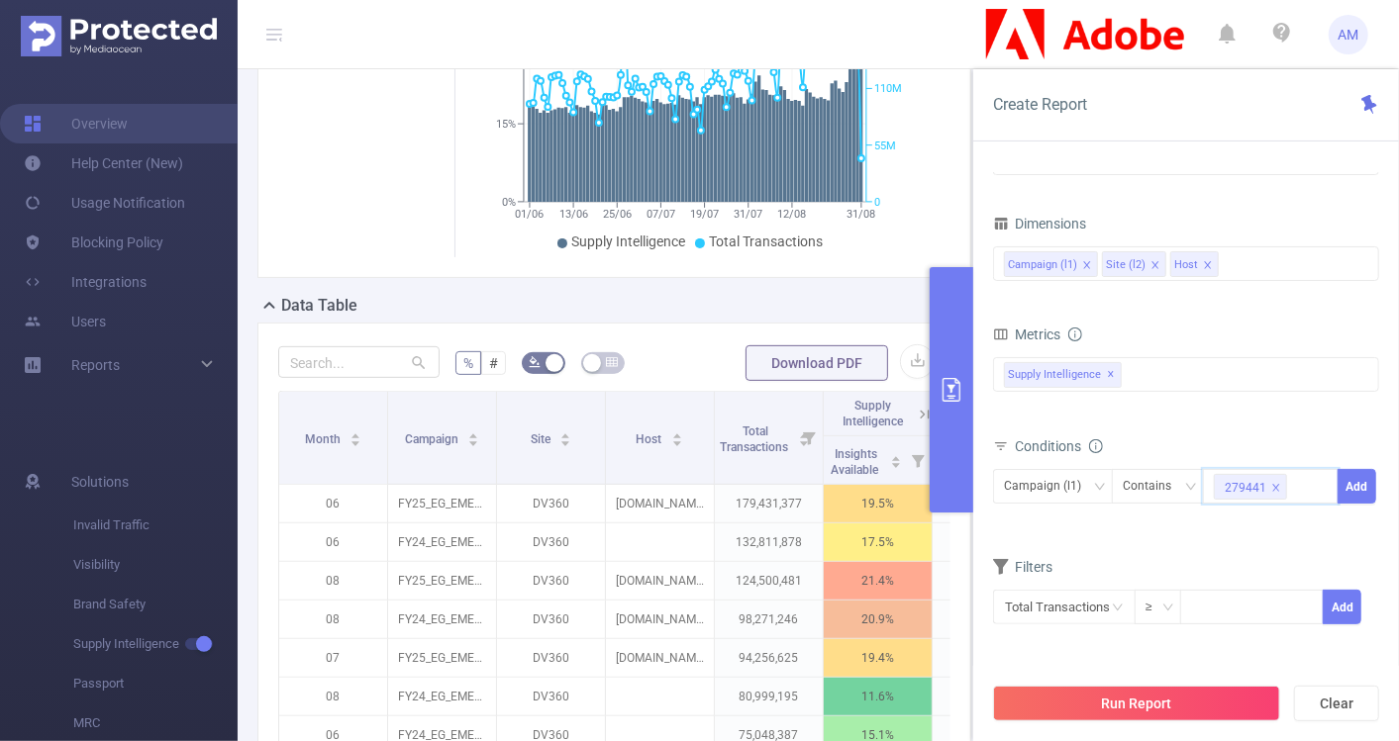
paste input "279603"
type input "279603"
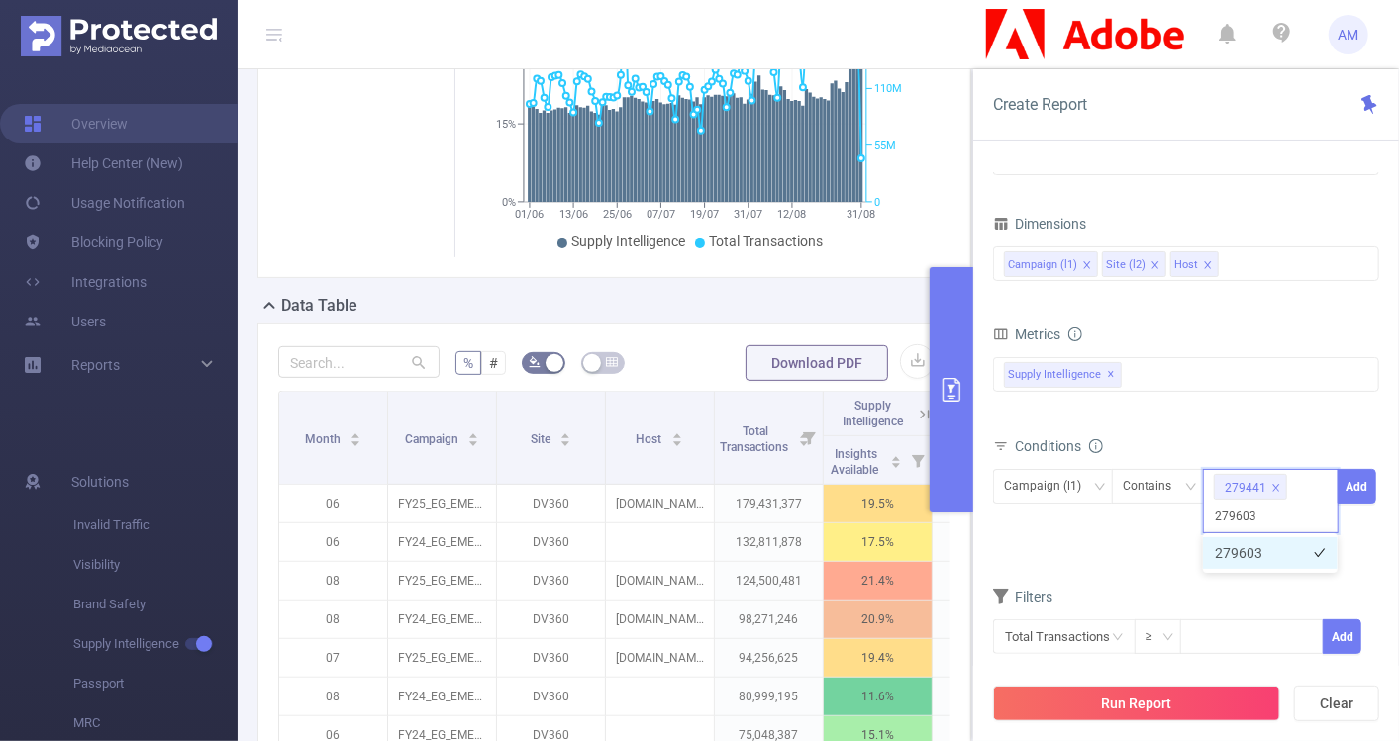
click at [1261, 548] on li "279603" at bounding box center [1270, 554] width 135 height 32
paste input "280796"
type input "280796"
click at [1264, 556] on li "280796" at bounding box center [1270, 554] width 135 height 32
paste input "280798"
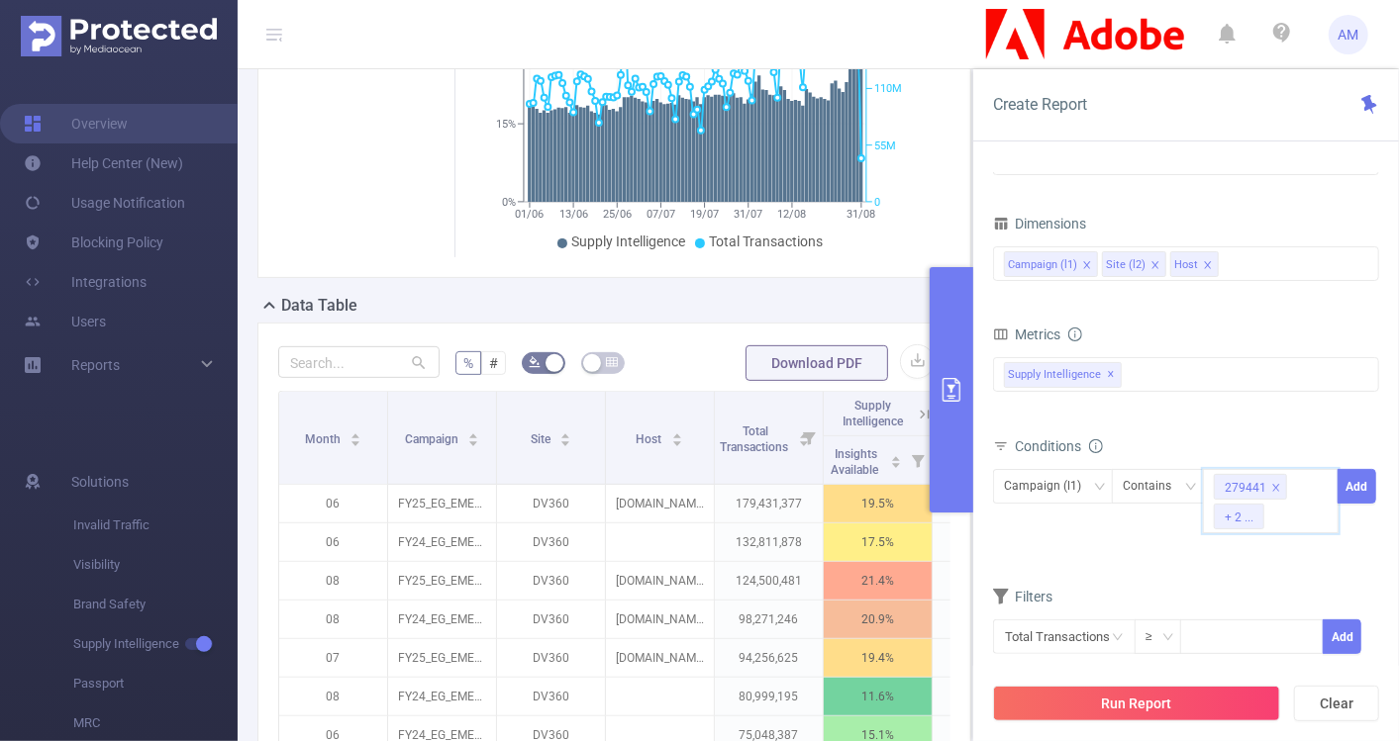
type input "280798"
click at [1257, 549] on li "280798" at bounding box center [1270, 554] width 135 height 32
paste input "280809"
type input "280809"
click at [1249, 551] on li "280809" at bounding box center [1270, 554] width 135 height 32
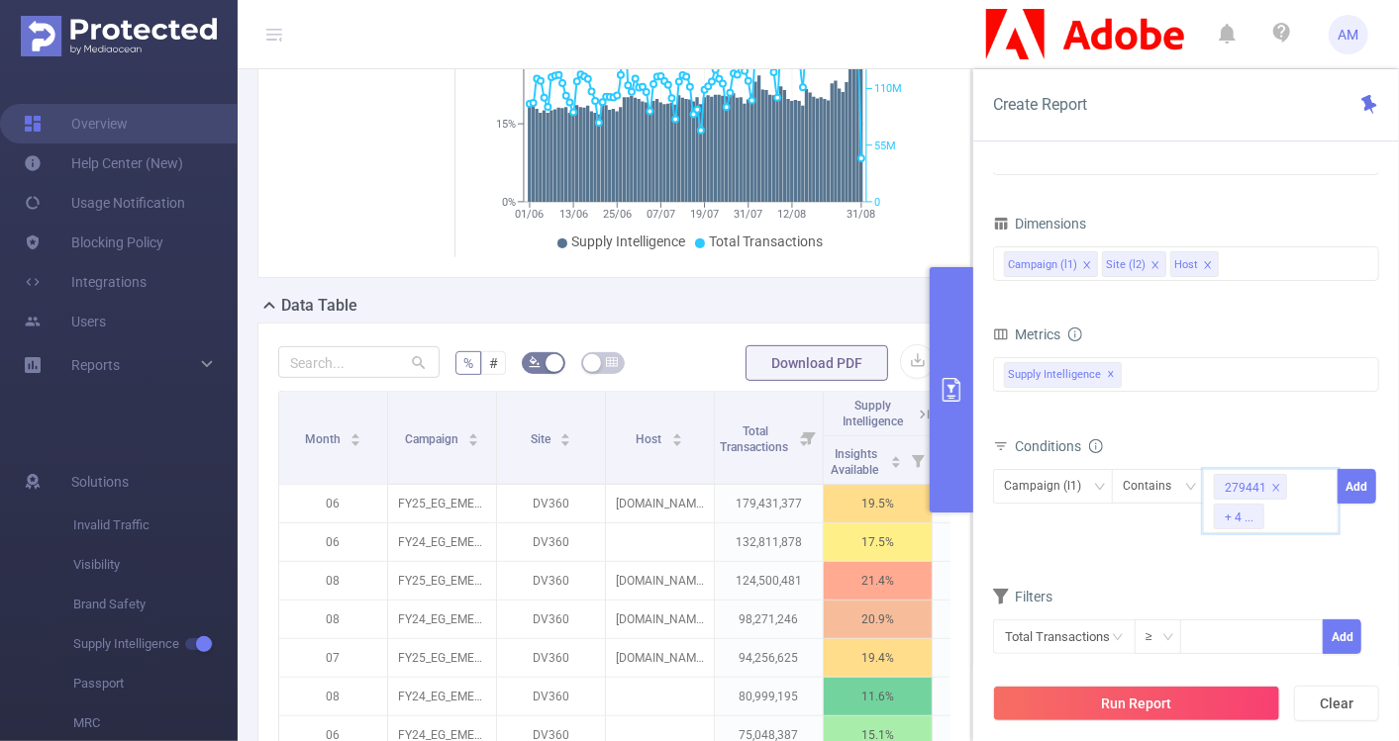
paste input "286888"
type input "286888"
click at [1258, 551] on li "286888" at bounding box center [1270, 554] width 135 height 32
paste input "277210"
type input "277210"
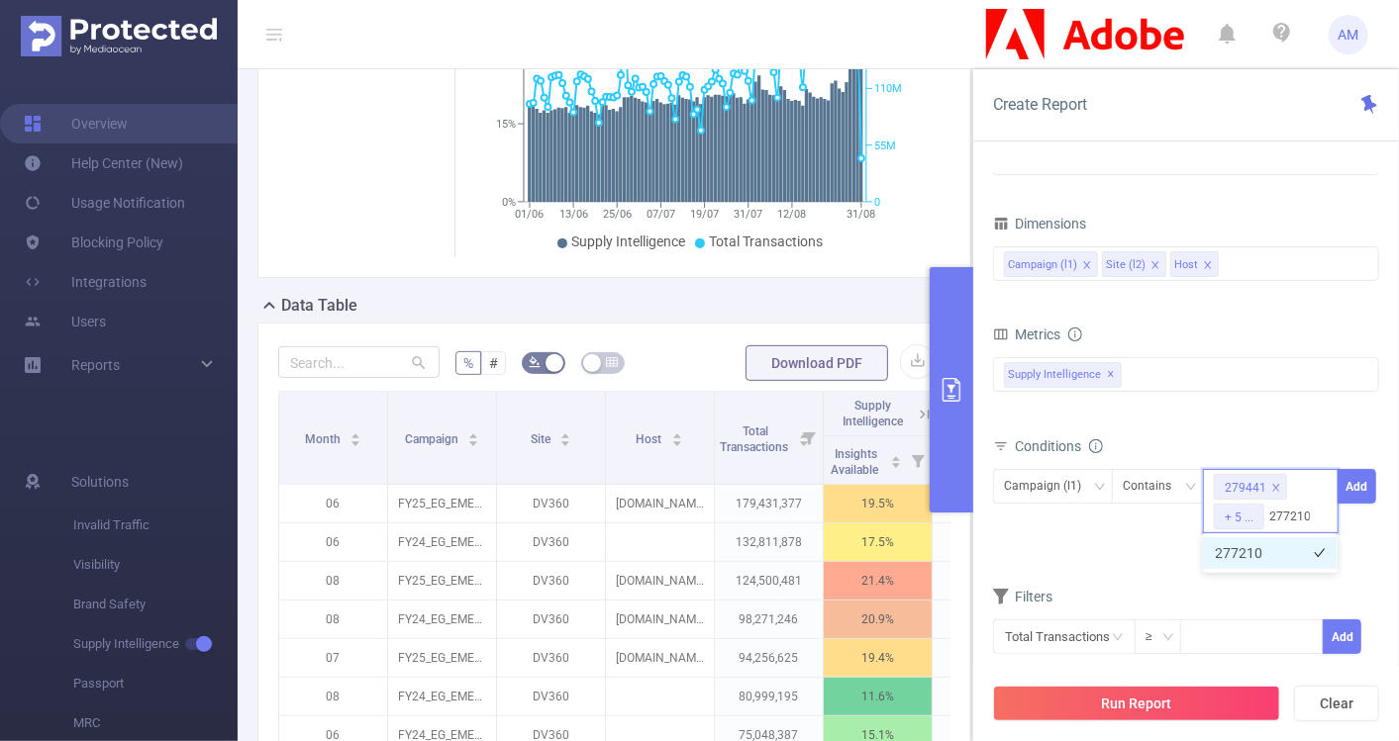
click at [1248, 551] on li "277210" at bounding box center [1270, 554] width 135 height 32
paste input "287006"
type input "287006"
click at [1261, 556] on li "287006" at bounding box center [1270, 554] width 135 height 32
paste input "269941"
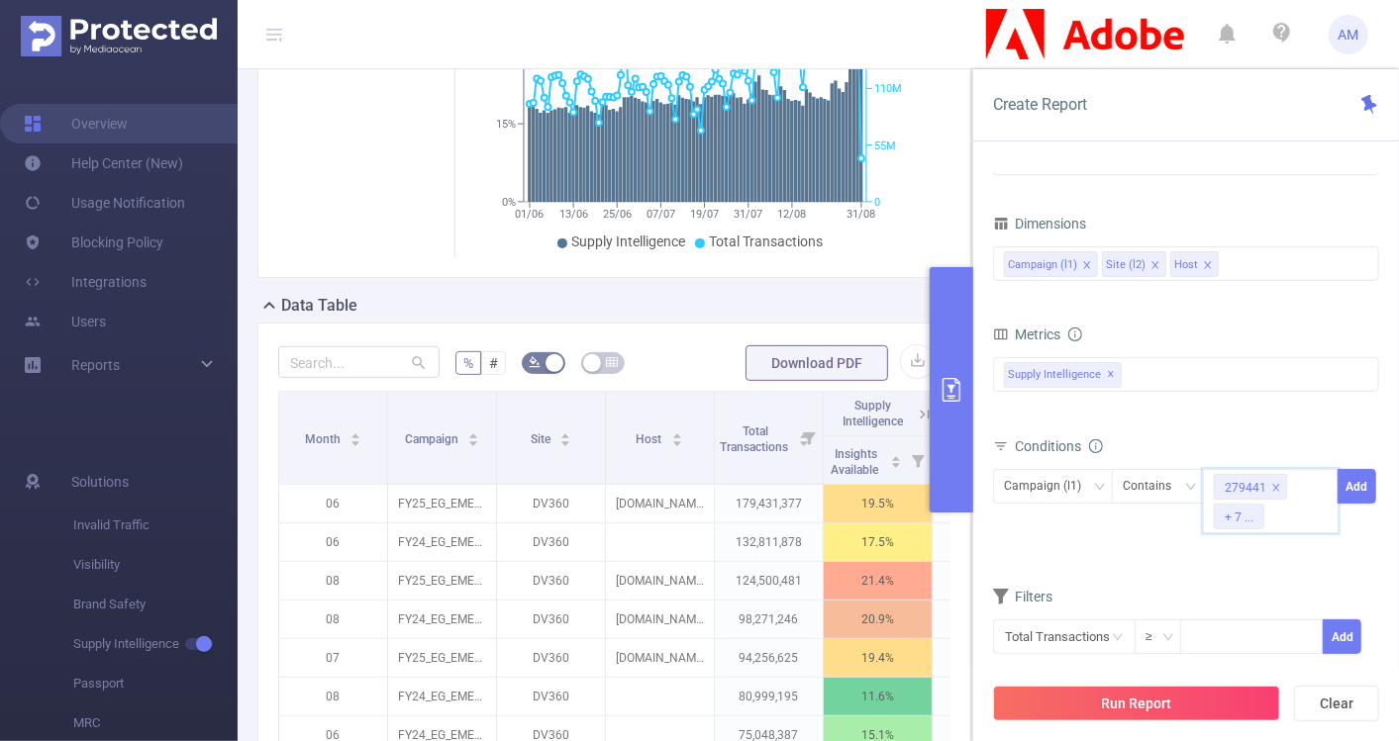
type input "269941"
click at [1241, 558] on li "269941" at bounding box center [1270, 554] width 135 height 32
paste input "259407"
type input "259407"
click at [1241, 553] on li "259407" at bounding box center [1270, 554] width 135 height 32
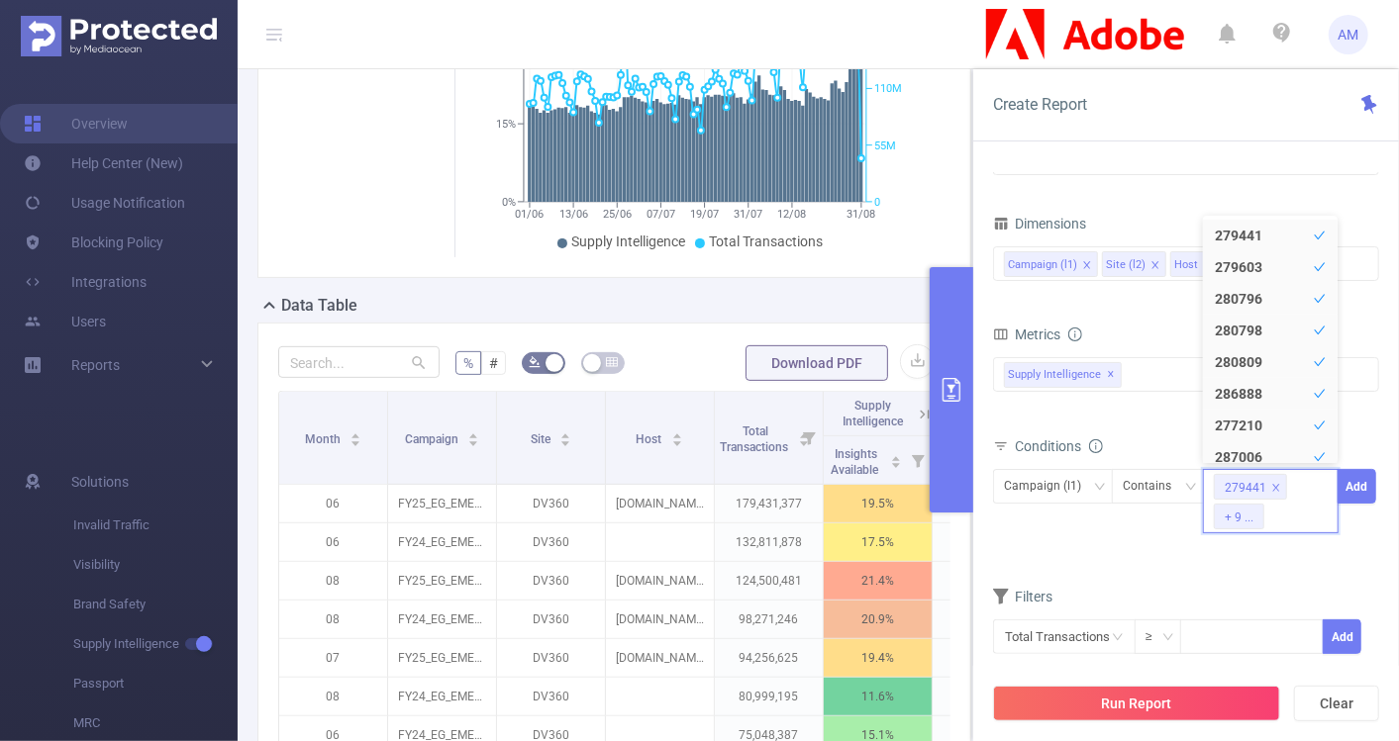
click at [1182, 535] on div "Campaign (l1) Contains 279441 + 9 ... Add" at bounding box center [1186, 506] width 386 height 74
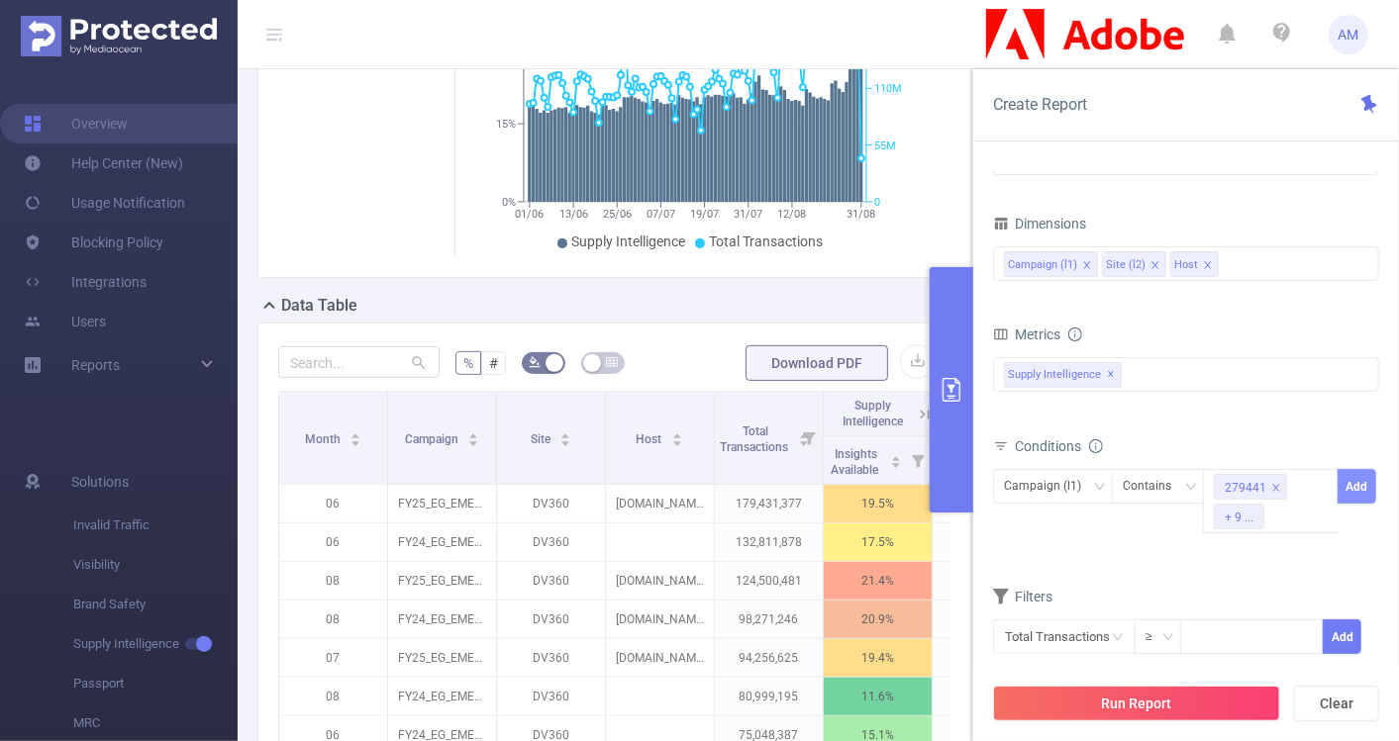
click at [1363, 478] on button "Add" at bounding box center [1356, 486] width 39 height 35
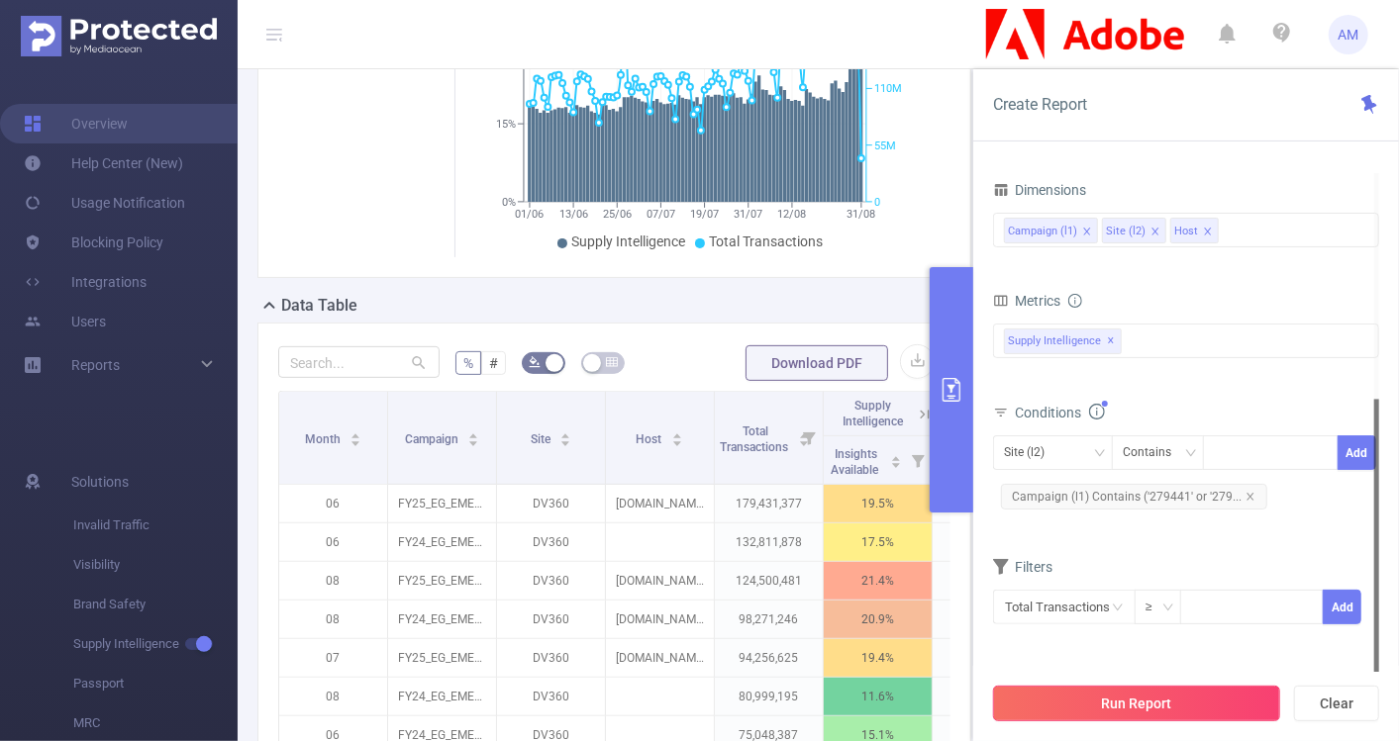
click at [1186, 693] on button "Run Report" at bounding box center [1136, 704] width 287 height 36
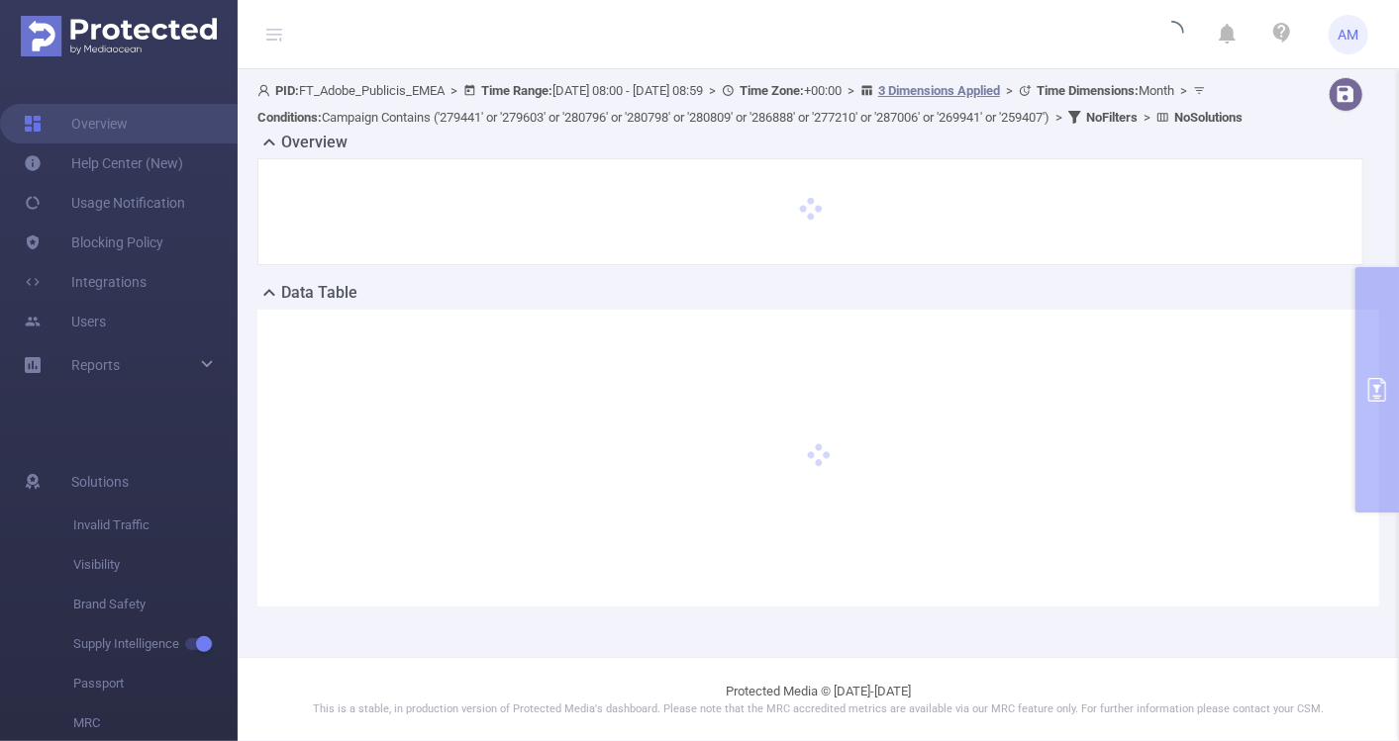
scroll to position [15, 0]
click at [1123, 641] on div "PID: FT_Adobe_Publicis_EMEA > Time Range: [DATE] 08:00 - [DATE] 08:59 > Time Zo…" at bounding box center [818, 357] width 1161 height 577
